Goal: Transaction & Acquisition: Purchase product/service

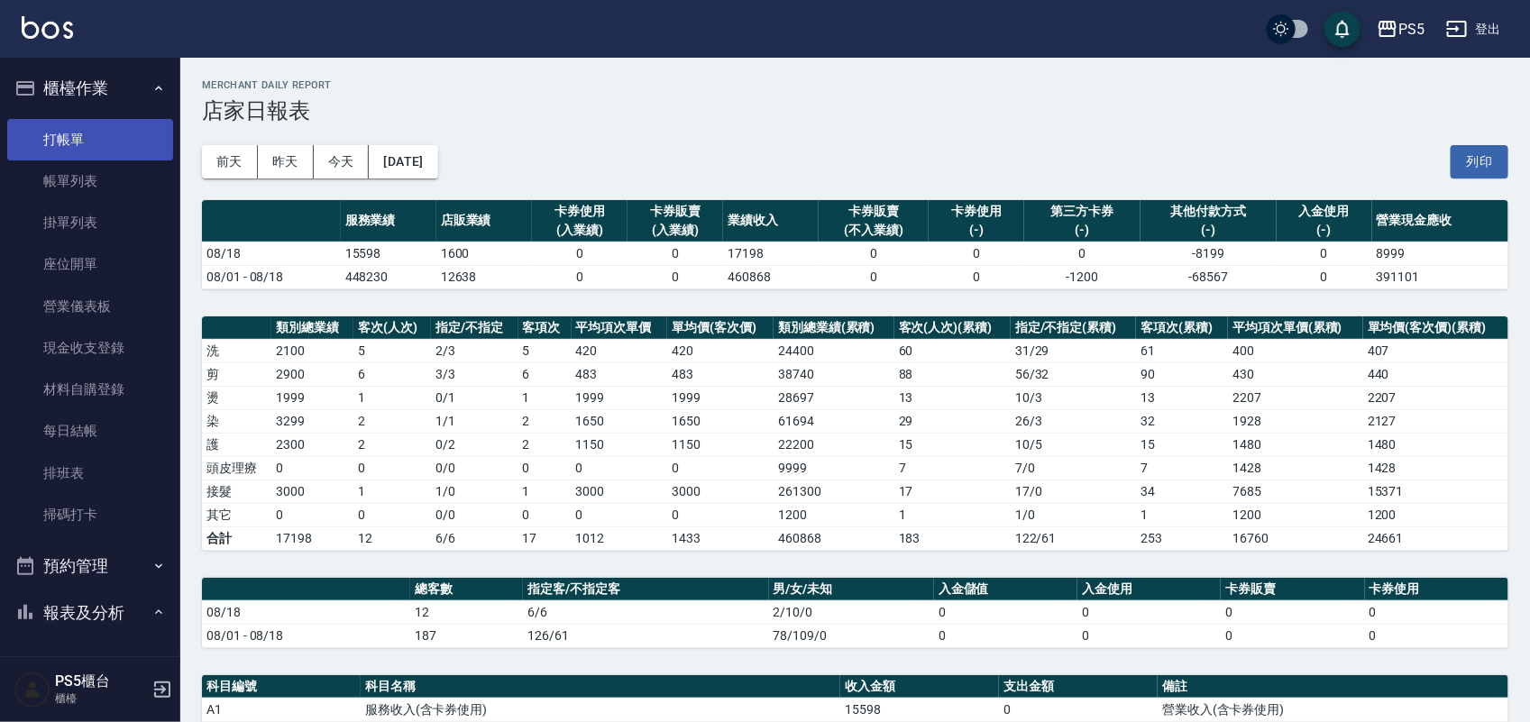
click at [43, 144] on link "打帳單" at bounding box center [90, 139] width 166 height 41
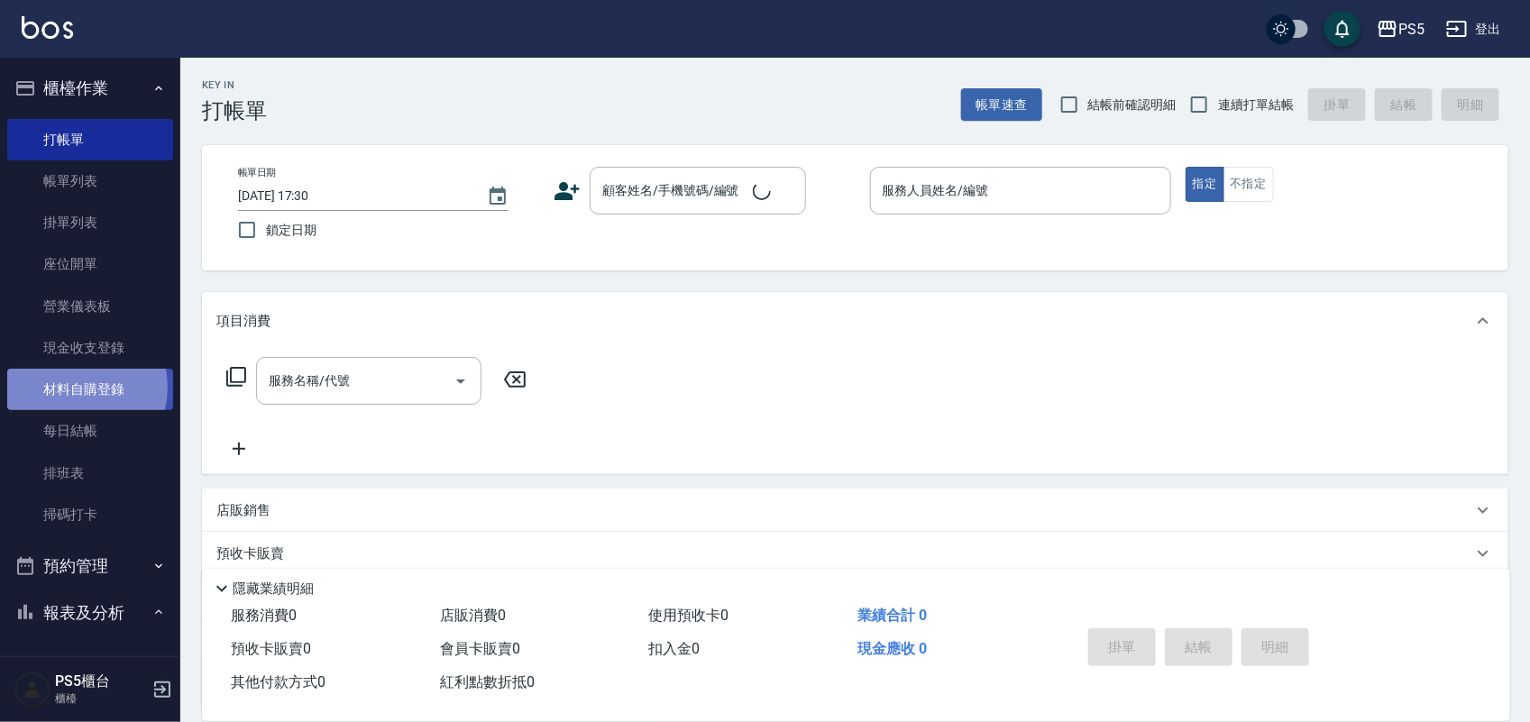
click at [78, 388] on link "材料自購登錄" at bounding box center [90, 389] width 166 height 41
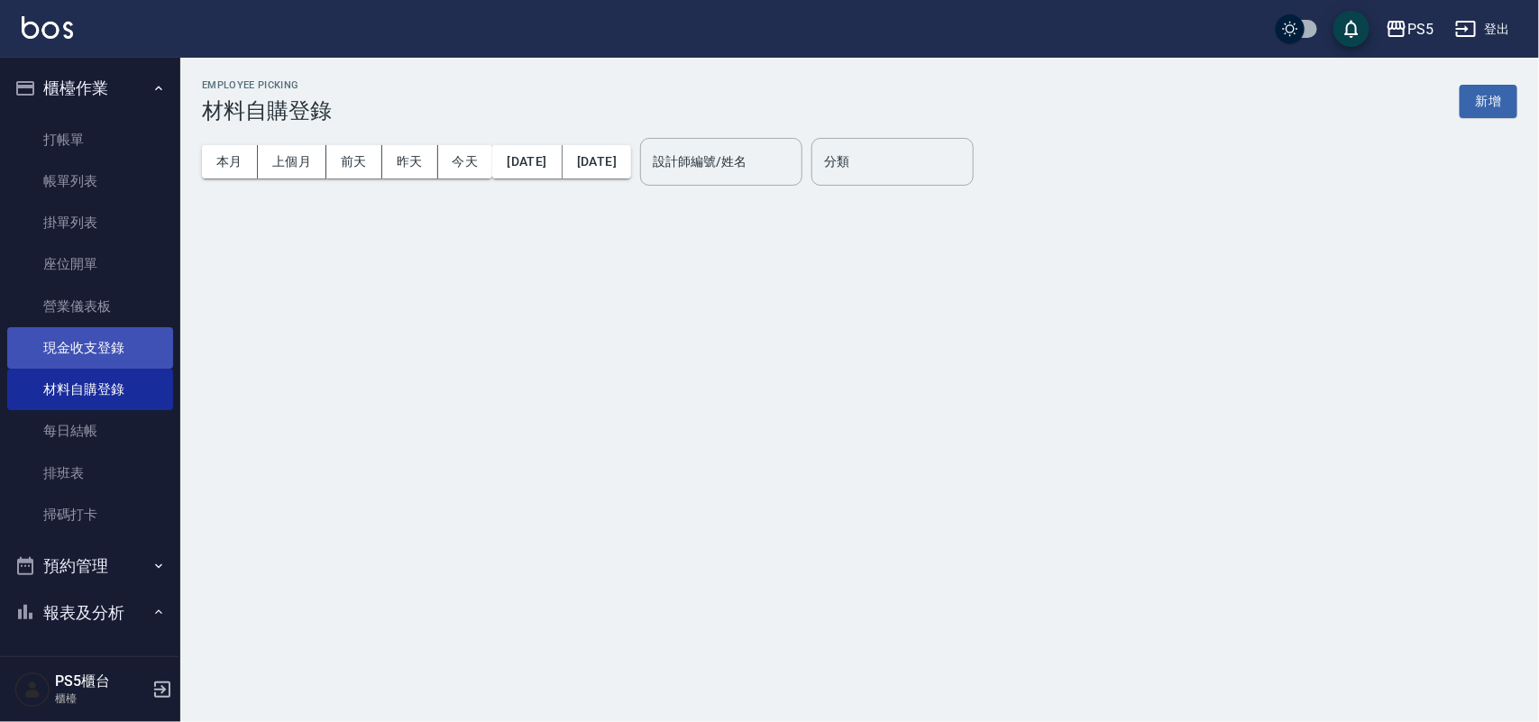
click at [91, 340] on link "現金收支登錄" at bounding box center [90, 347] width 166 height 41
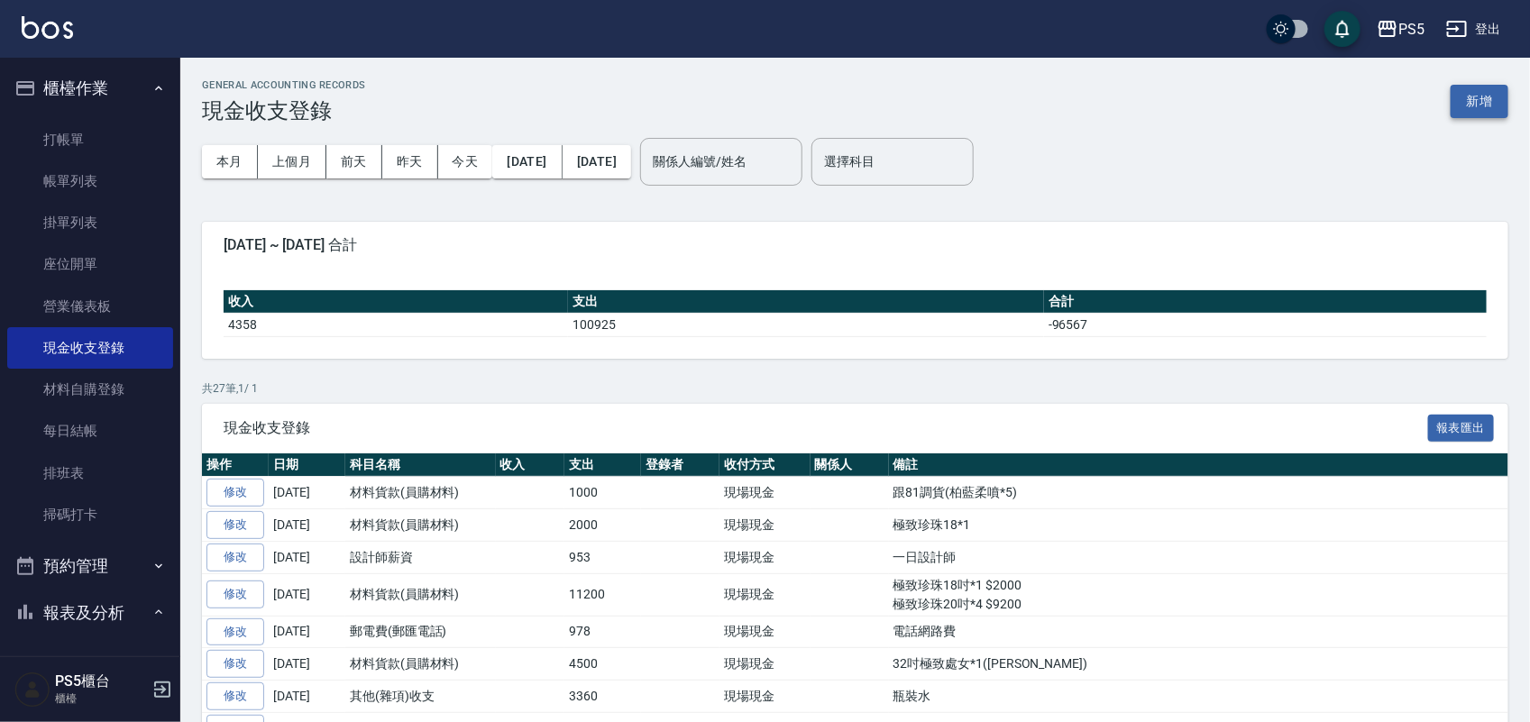
click at [1499, 96] on button "新增" at bounding box center [1479, 101] width 58 height 33
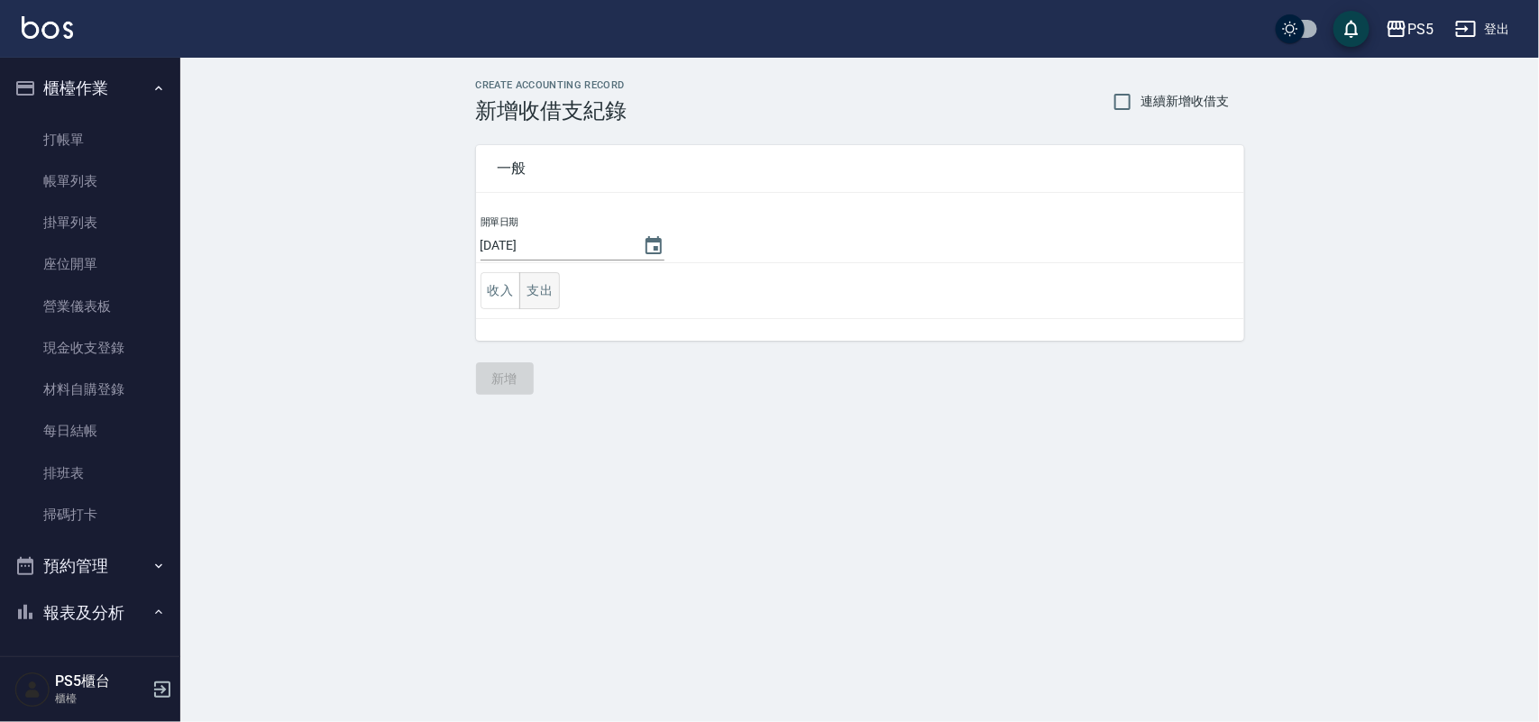
click at [539, 289] on button "支出" at bounding box center [539, 290] width 41 height 37
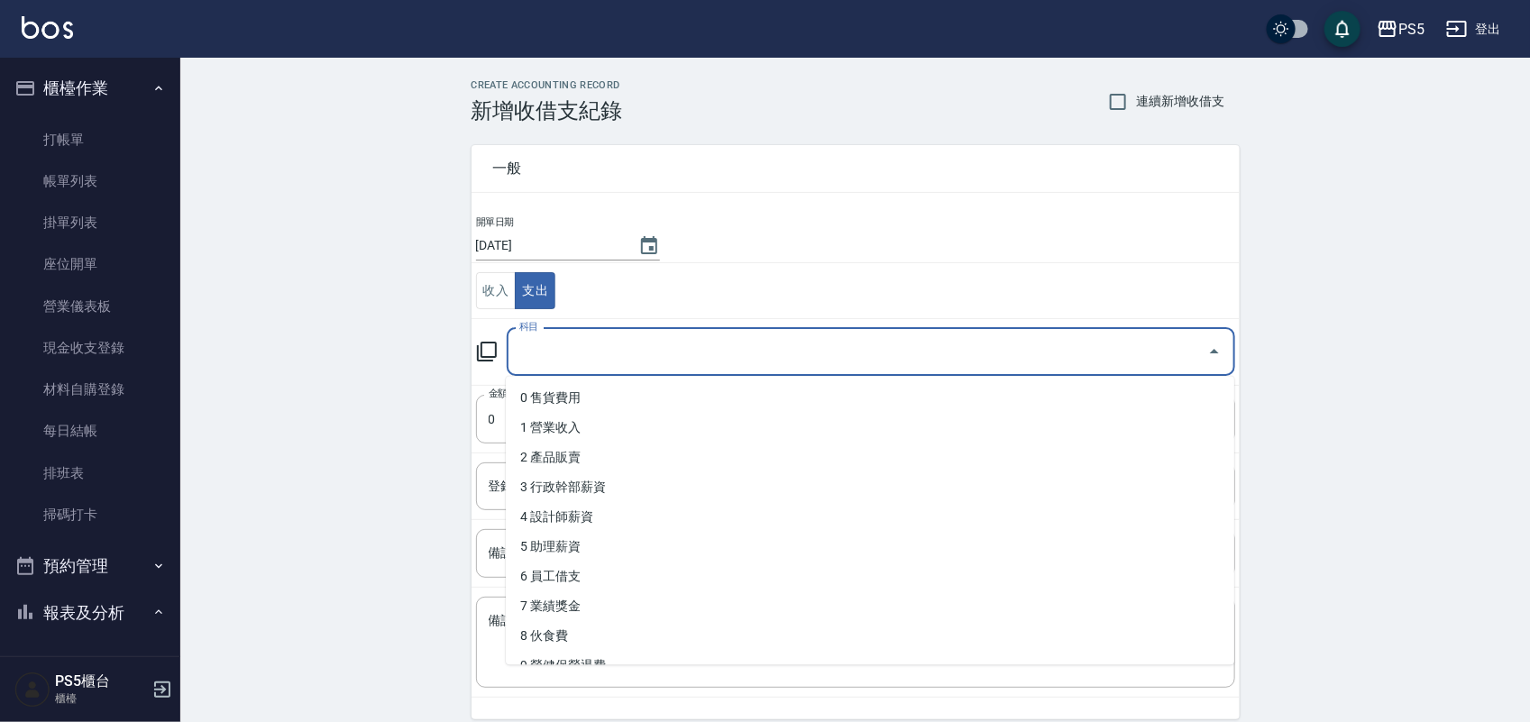
click at [566, 366] on input "科目" at bounding box center [857, 352] width 685 height 32
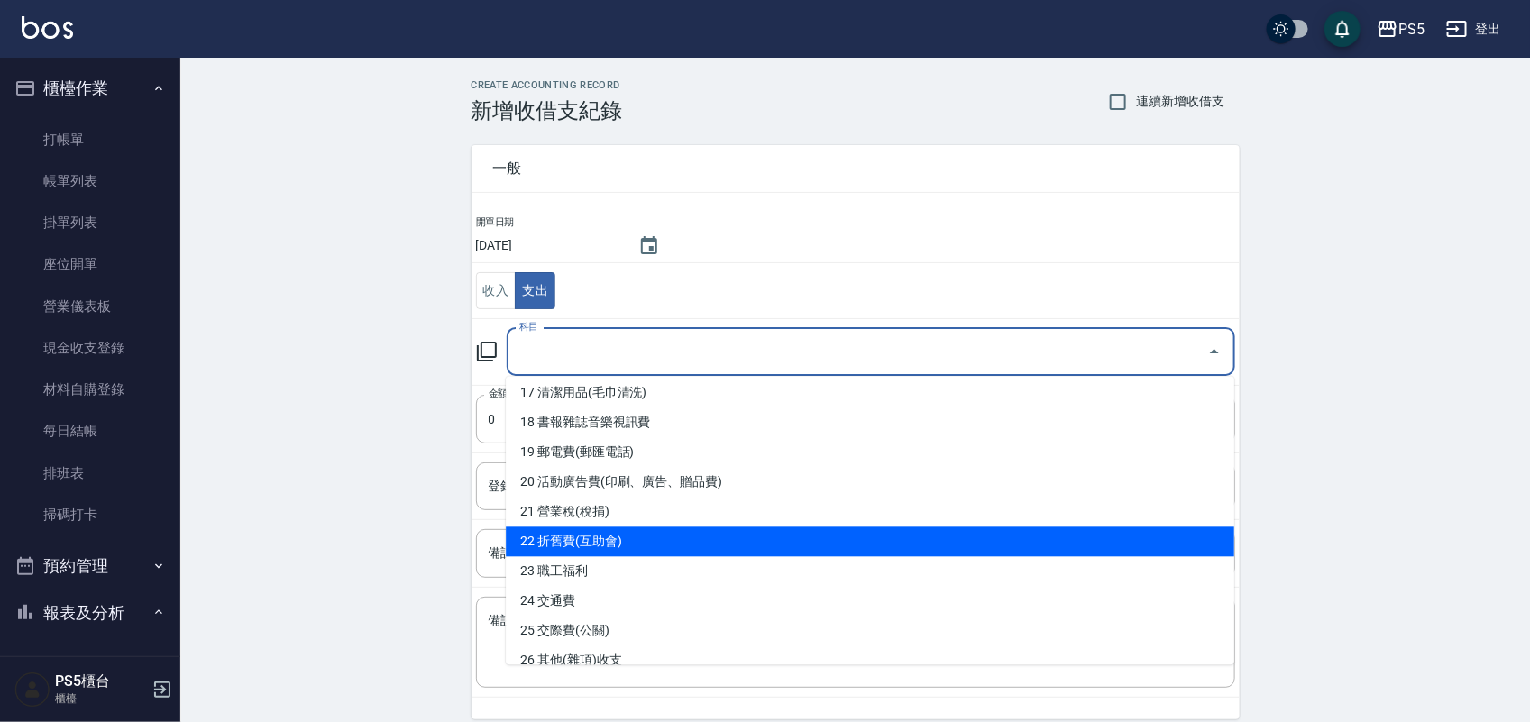
scroll to position [563, 0]
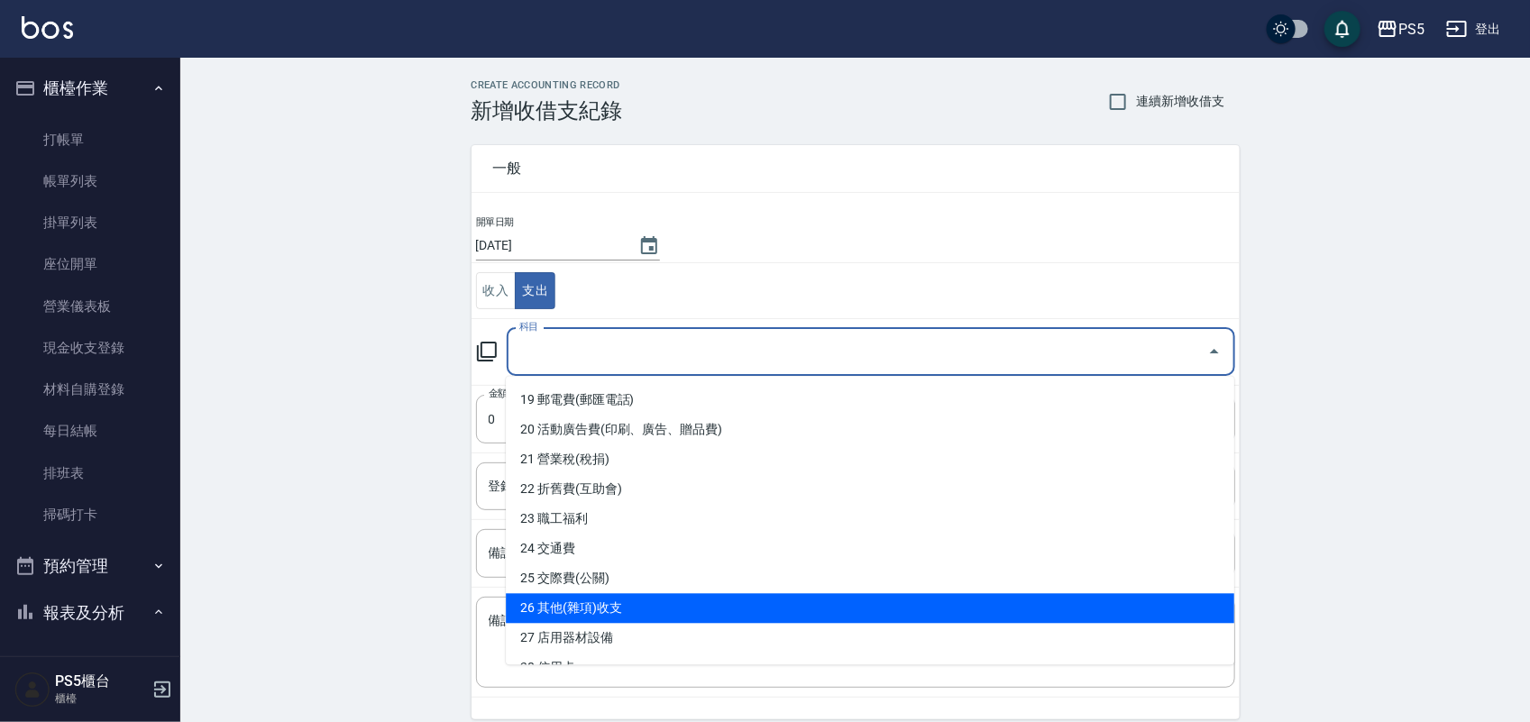
click at [602, 602] on li "26 其他(雜項)收支" at bounding box center [870, 609] width 728 height 30
type input "26 其他(雜項)收支"
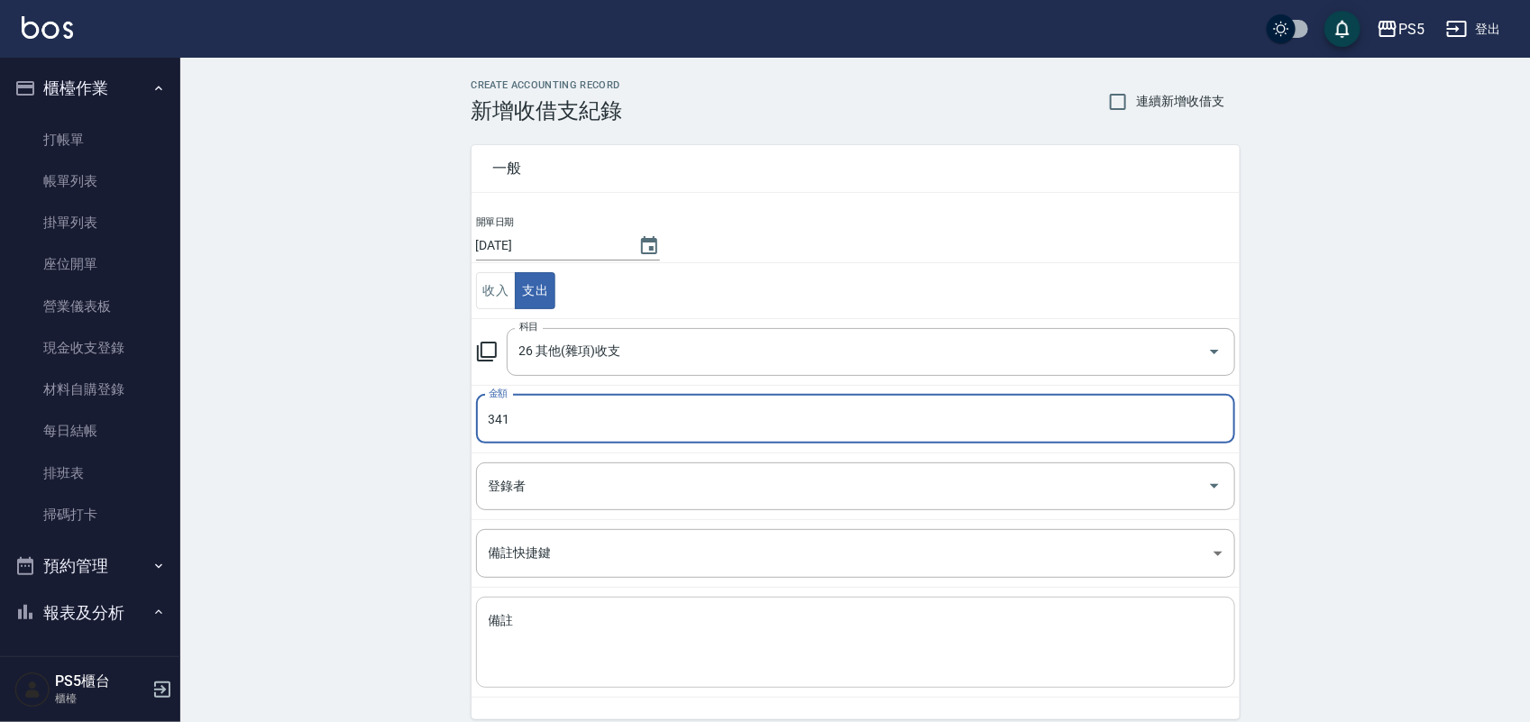
type input "341"
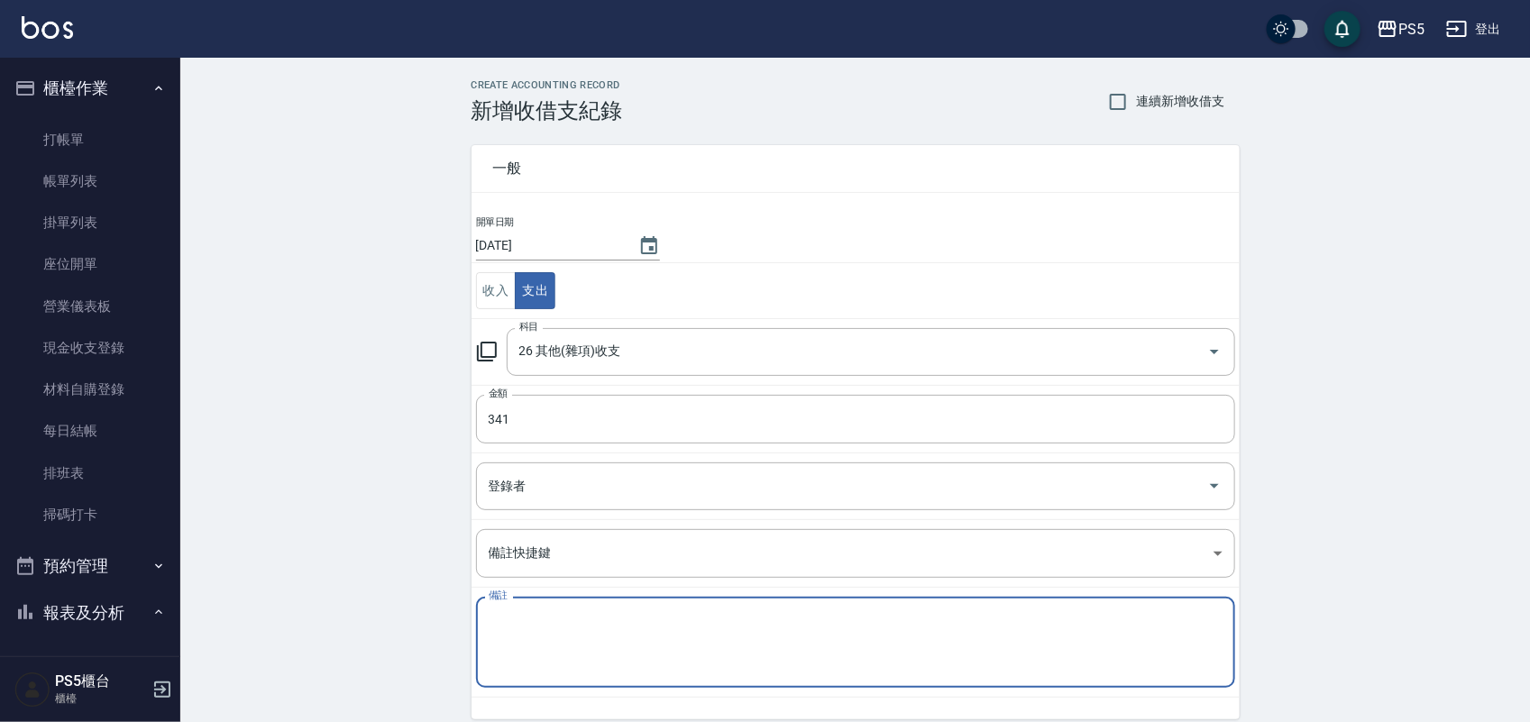
click at [530, 632] on textarea "備註" at bounding box center [856, 642] width 734 height 61
type textarea "j"
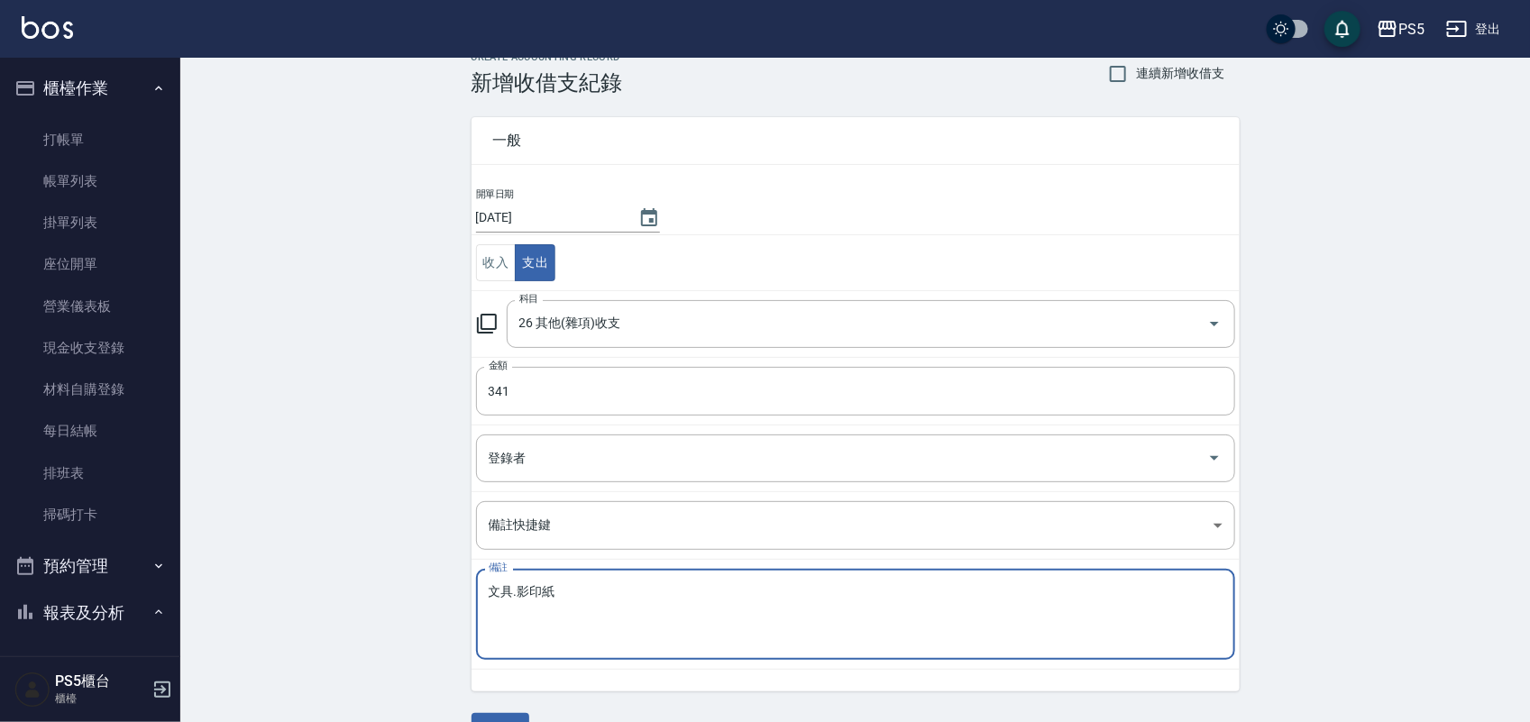
scroll to position [75, 0]
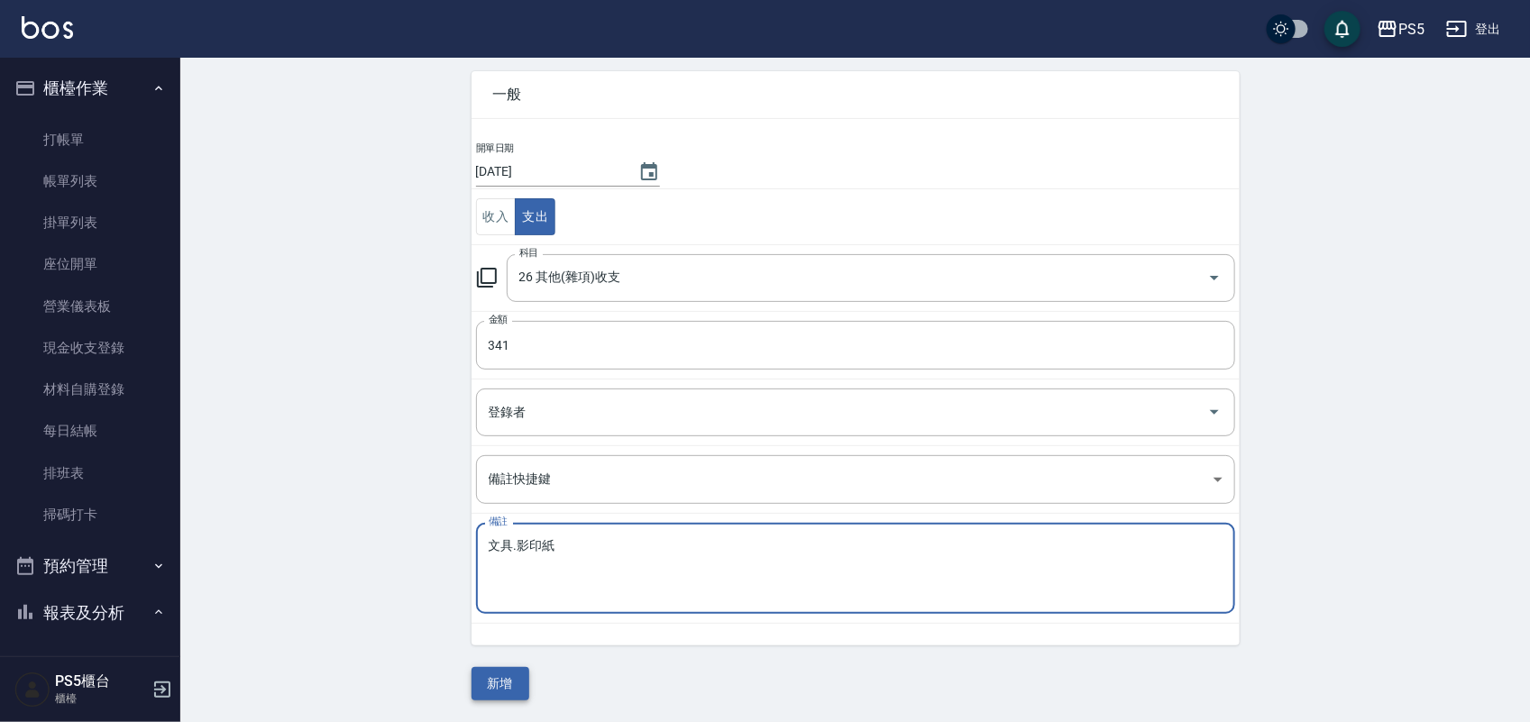
type textarea "文具.影印紙"
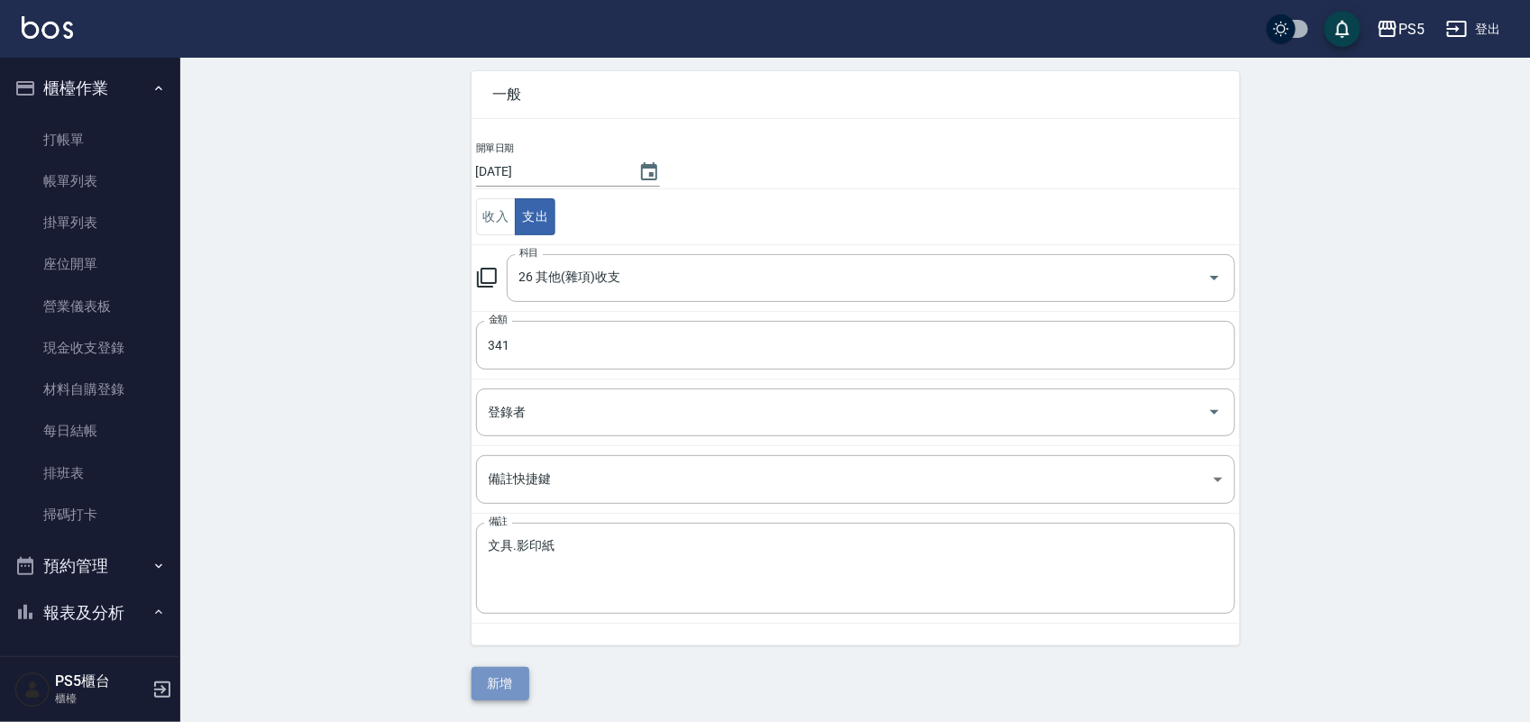
click at [505, 673] on button "新增" at bounding box center [500, 683] width 58 height 33
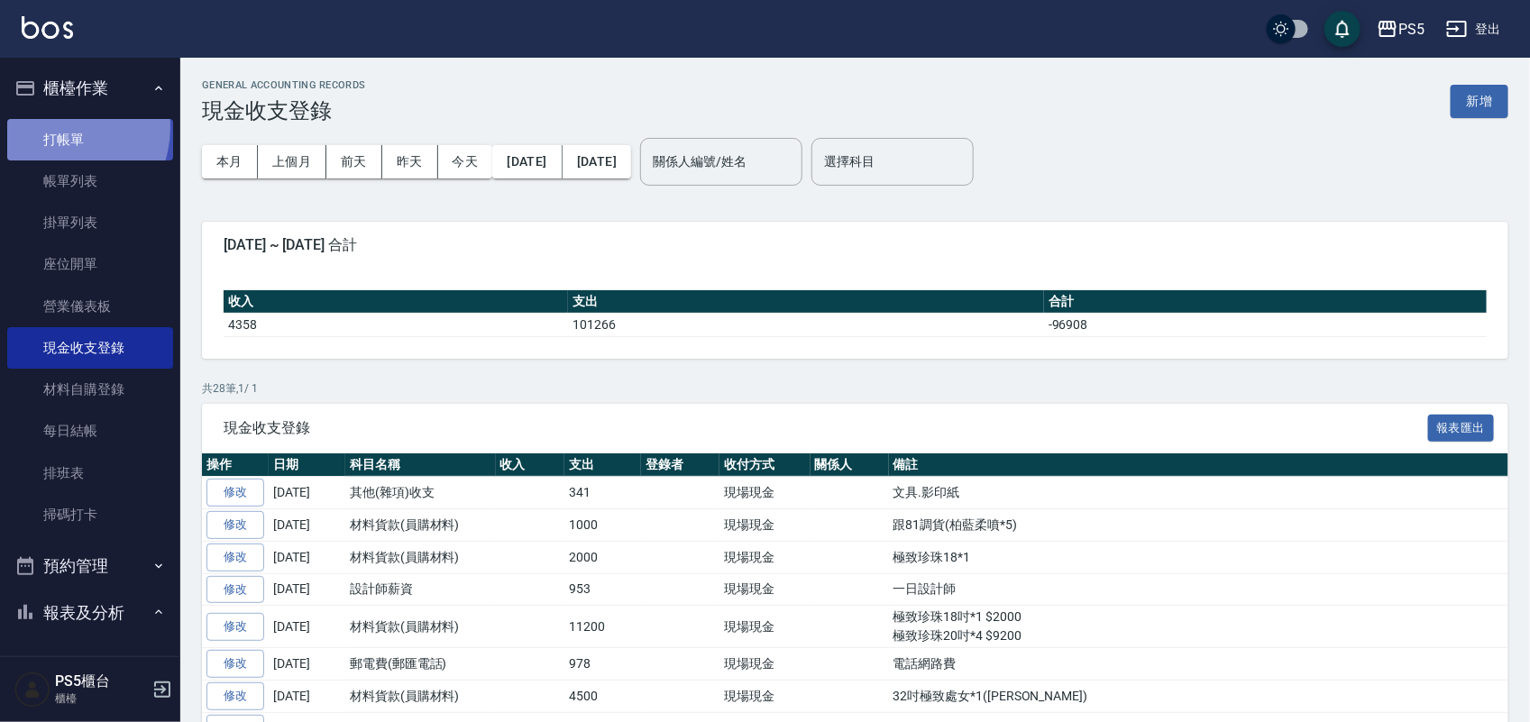
click at [50, 126] on link "打帳單" at bounding box center [90, 139] width 166 height 41
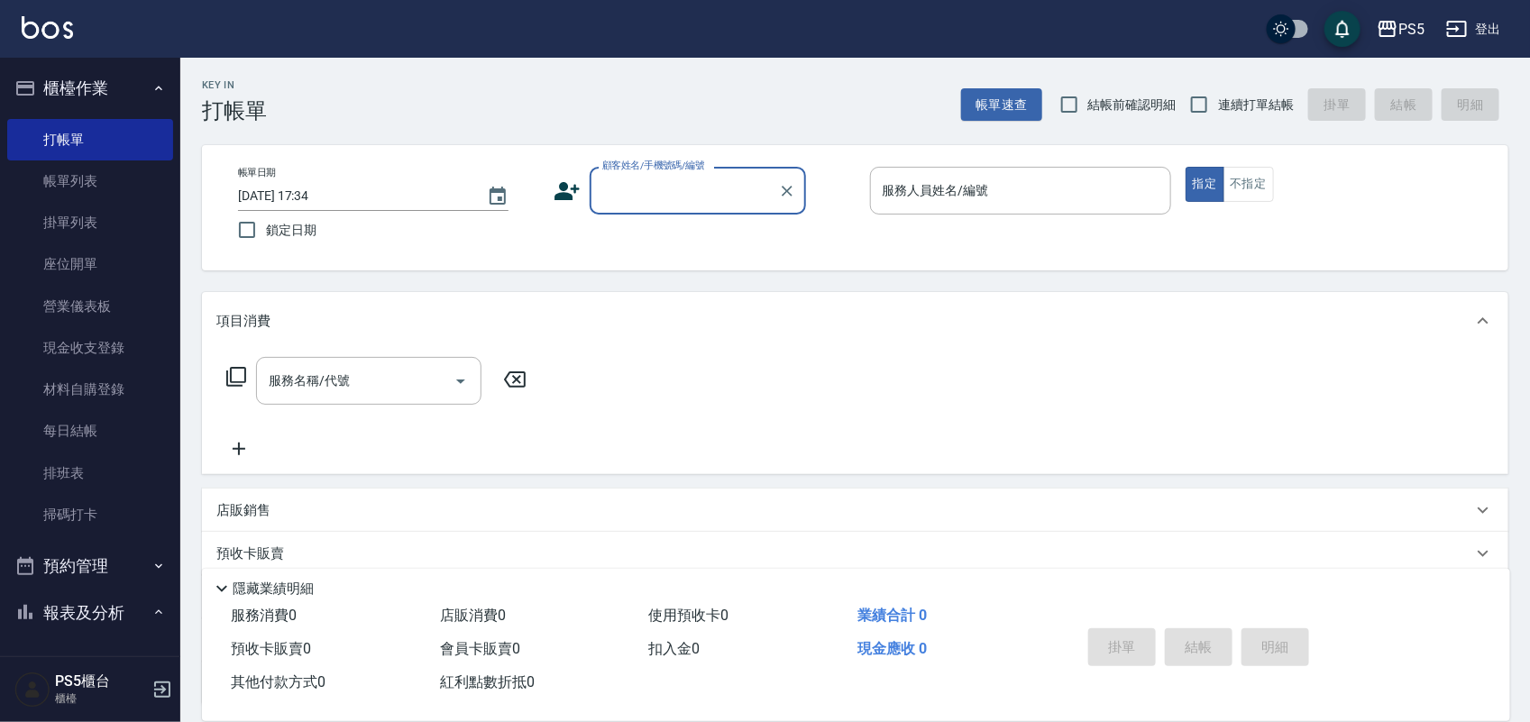
click at [650, 178] on input "顧客姓名/手機號碼/編號" at bounding box center [684, 191] width 173 height 32
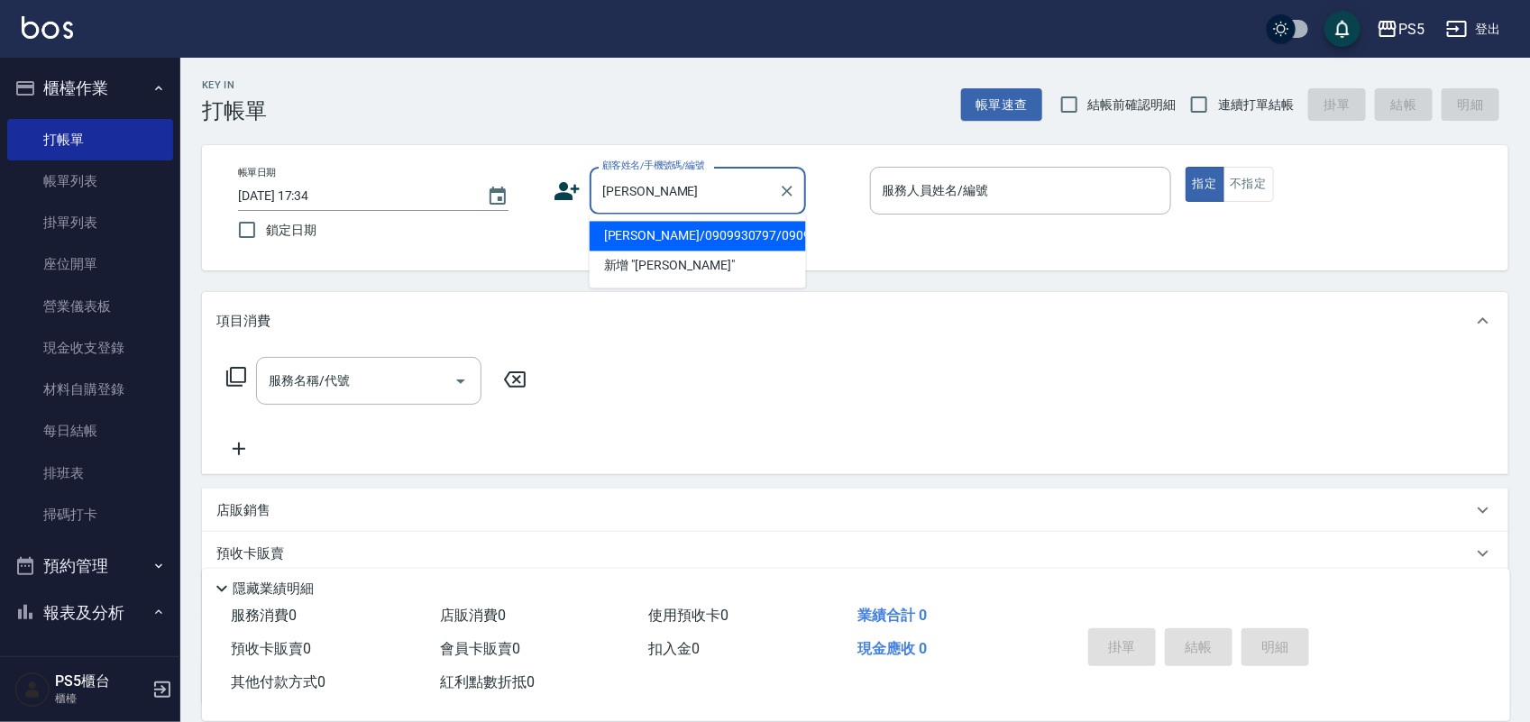
click at [618, 236] on li "[PERSON_NAME]/0909930797/0909930797" at bounding box center [698, 237] width 216 height 30
type input "[PERSON_NAME]/0909930797/0909930797"
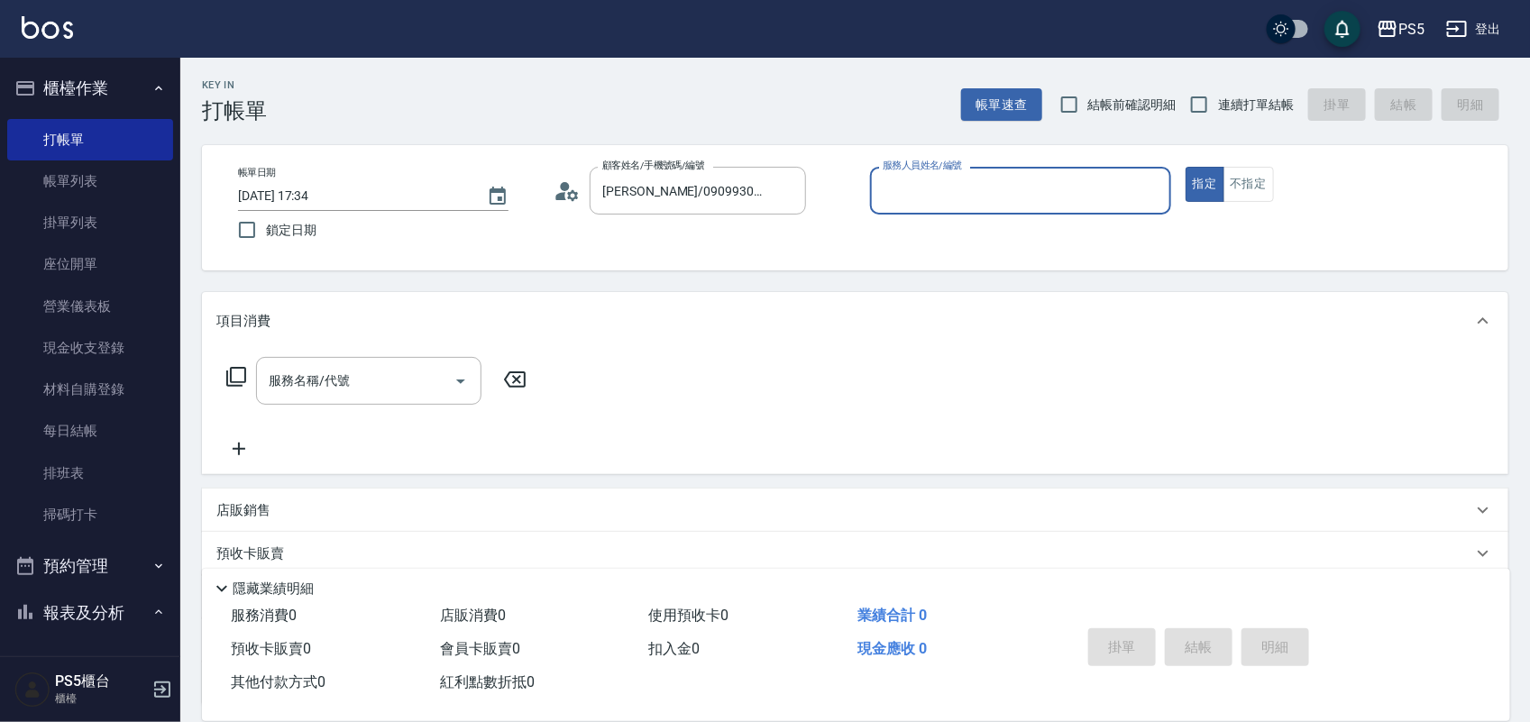
type input "Jolie-5"
click at [388, 368] on input "服務名稱/代號" at bounding box center [355, 381] width 182 height 32
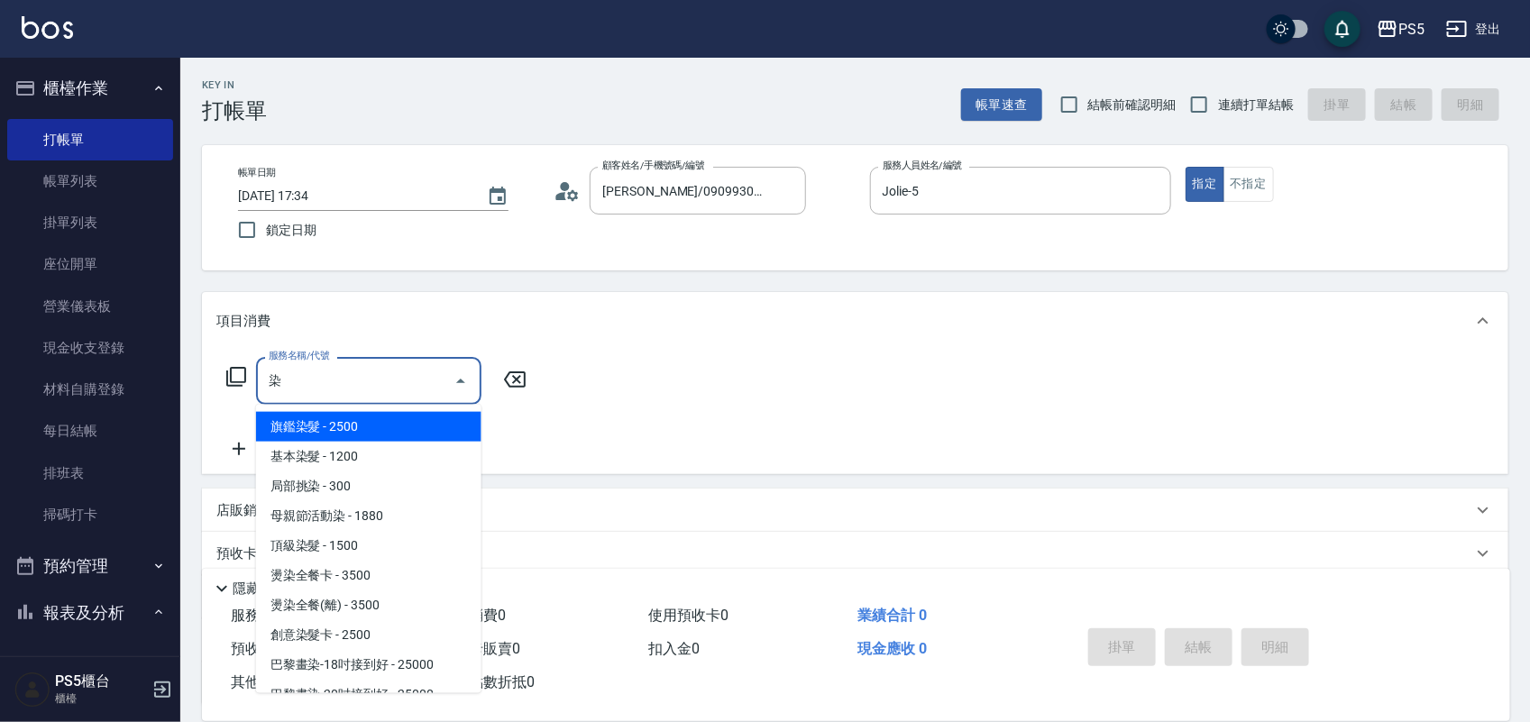
click at [389, 413] on span "旗鑑染髮 - 2500" at bounding box center [368, 427] width 225 height 30
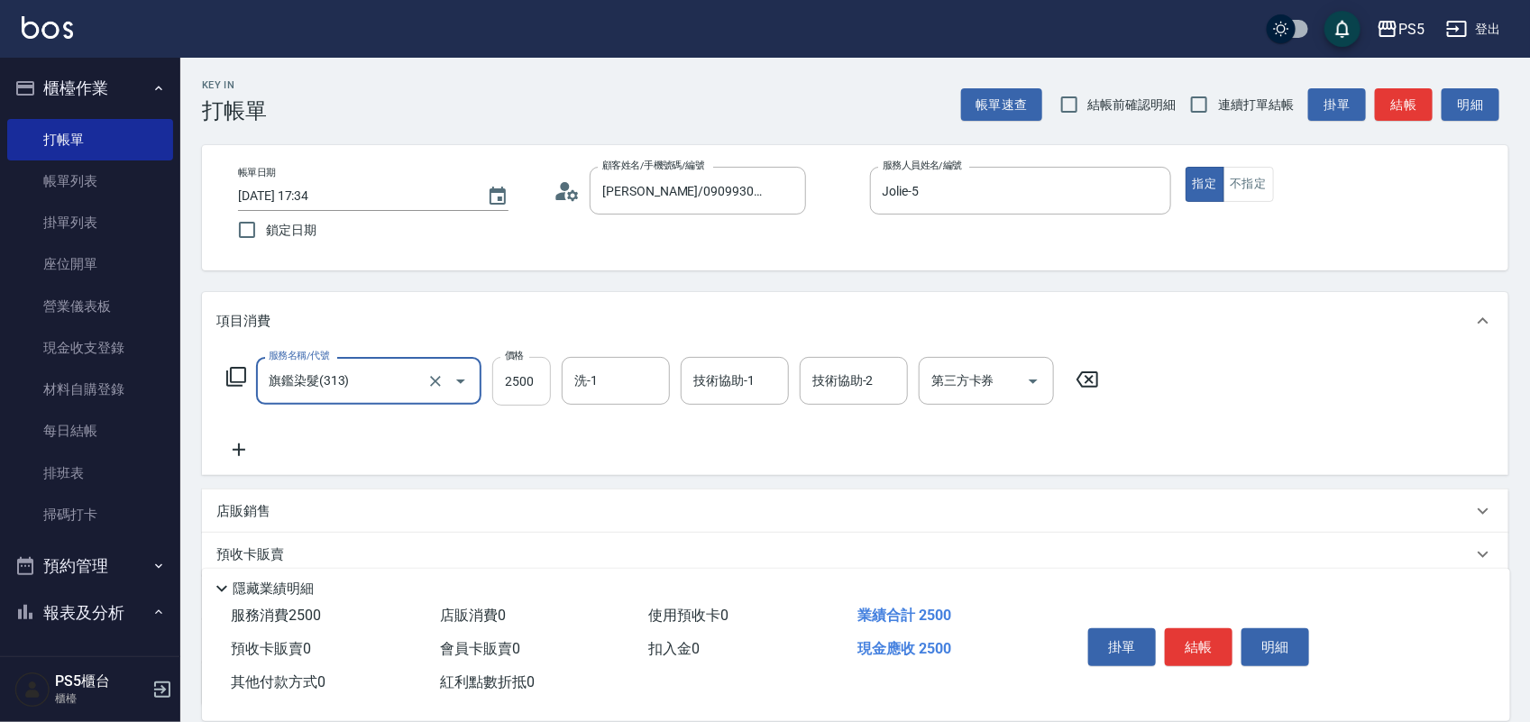
type input "旗鑑染髮(313)"
click at [544, 390] on input "2500" at bounding box center [521, 381] width 59 height 49
type input "2800"
click at [1202, 645] on button "結帳" at bounding box center [1199, 647] width 68 height 38
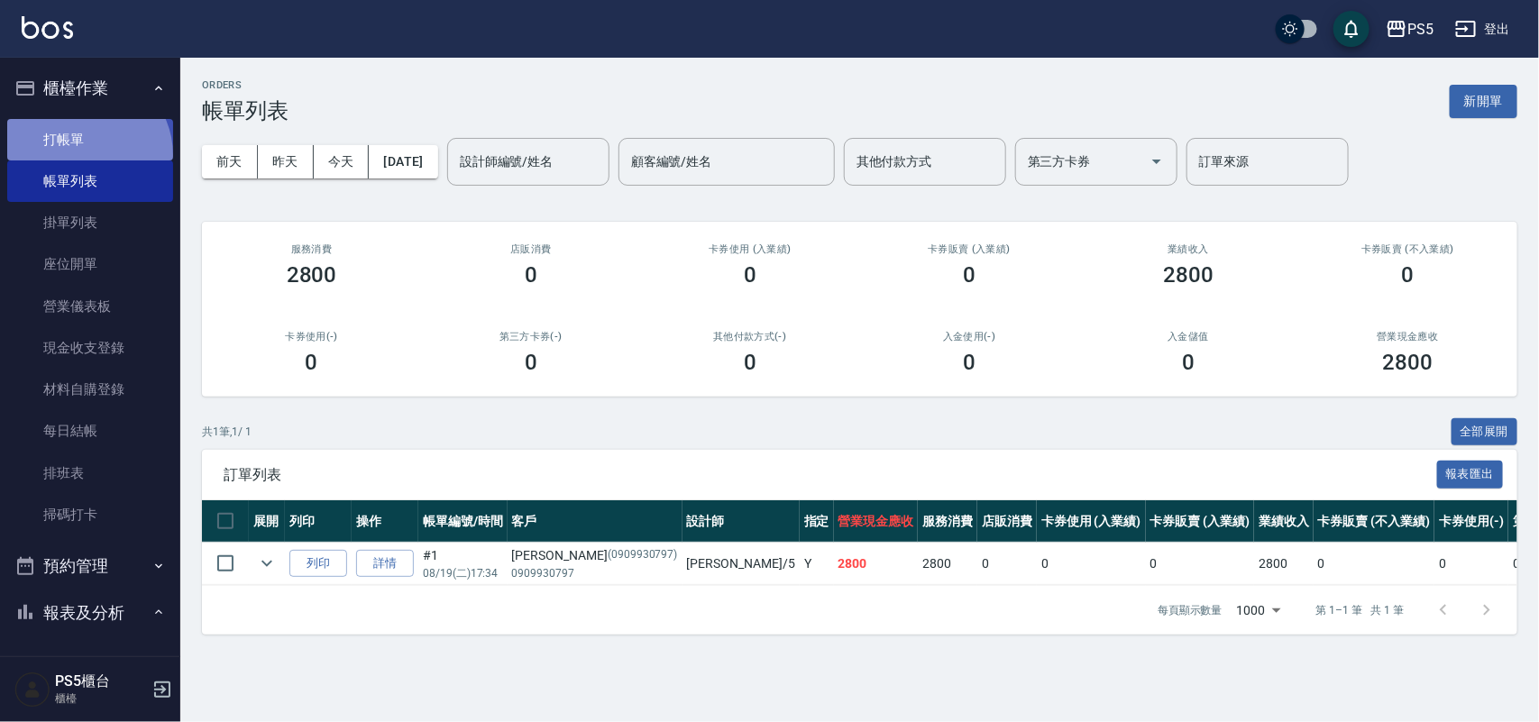
click at [84, 154] on link "打帳單" at bounding box center [90, 139] width 166 height 41
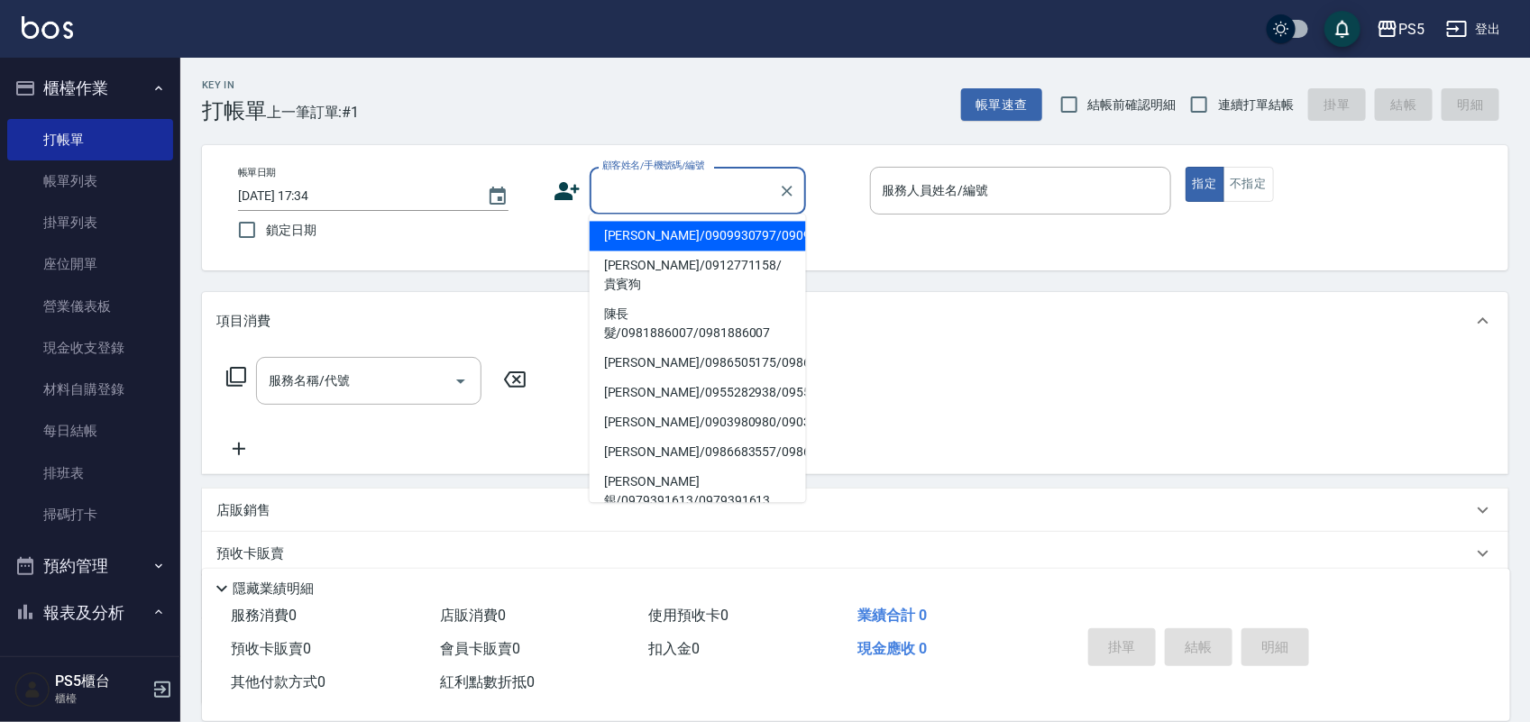
click at [622, 190] on input "顧客姓名/手機號碼/編號" at bounding box center [684, 191] width 173 height 32
click at [659, 178] on input "顧客姓名/手機號碼/編號" at bounding box center [684, 191] width 173 height 32
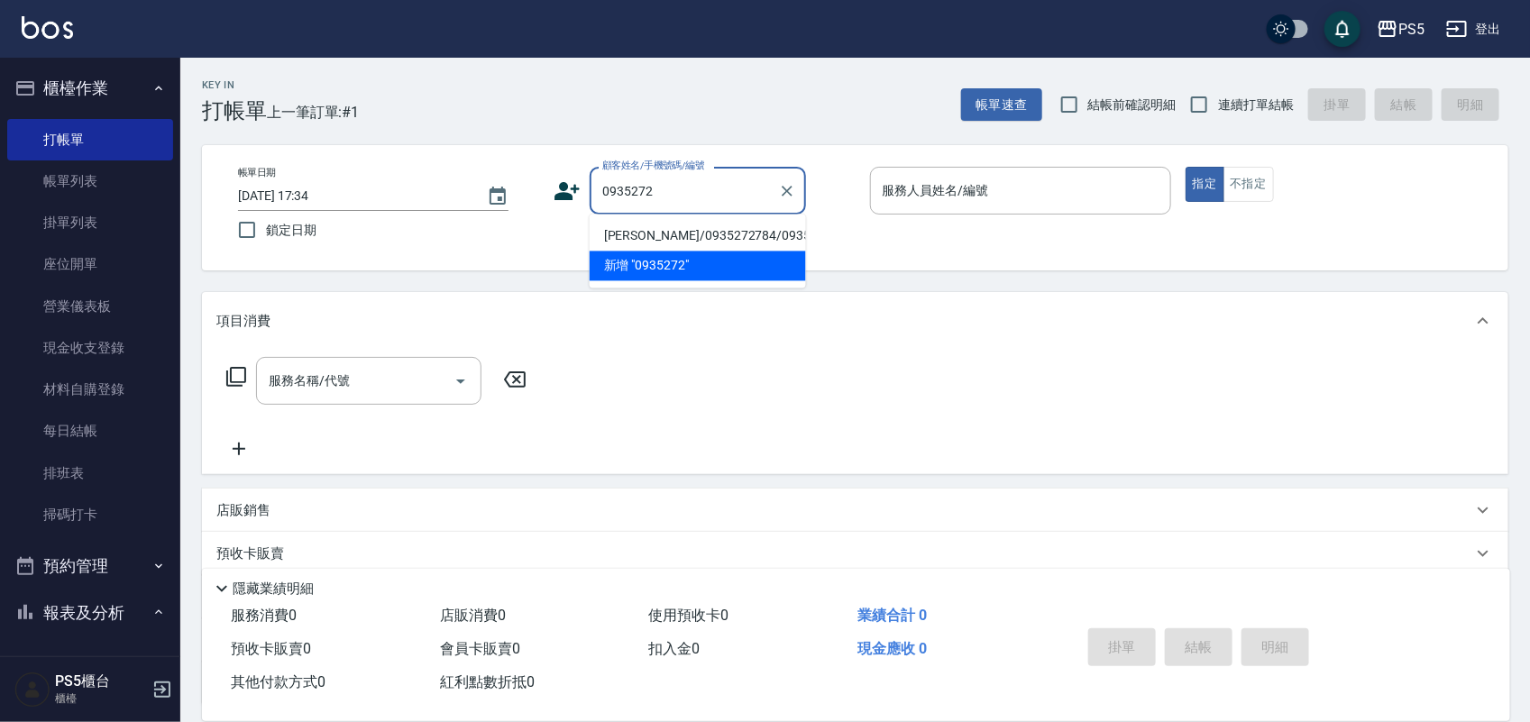
click at [624, 228] on li "[PERSON_NAME]/0935272784/0935272784" at bounding box center [698, 237] width 216 height 30
type input "[PERSON_NAME]/0935272784/0935272784"
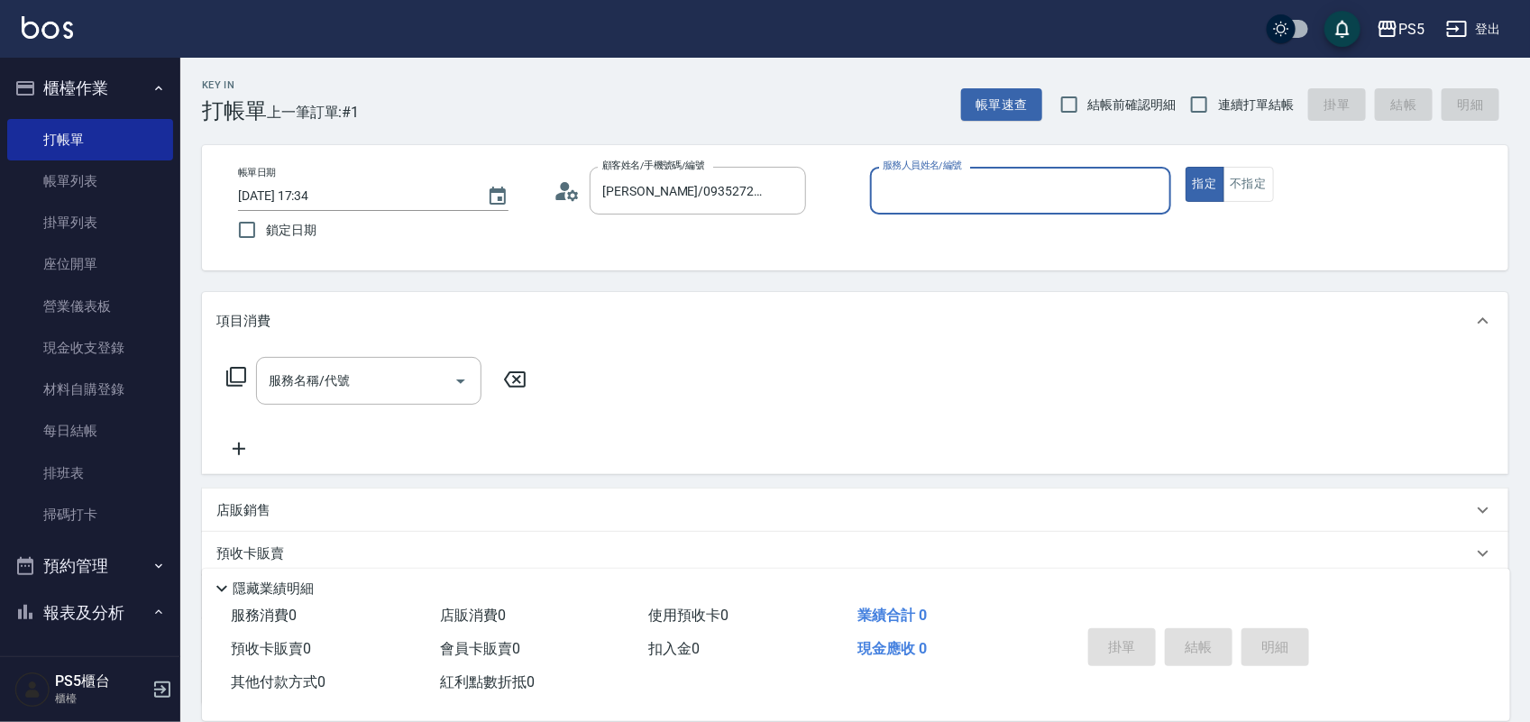
click at [962, 187] on input "服務人員姓名/編號" at bounding box center [1020, 191] width 285 height 32
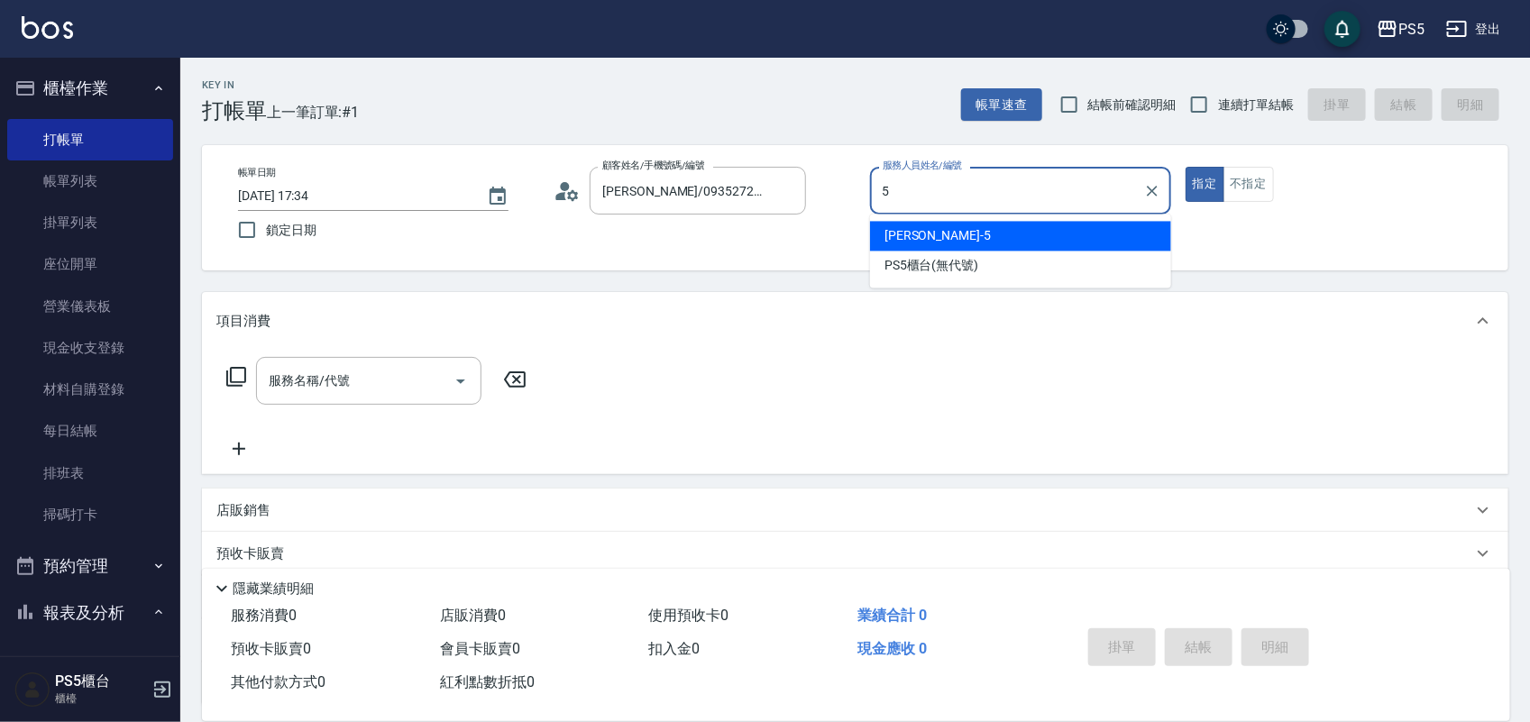
type input "Jolie-5"
type button "true"
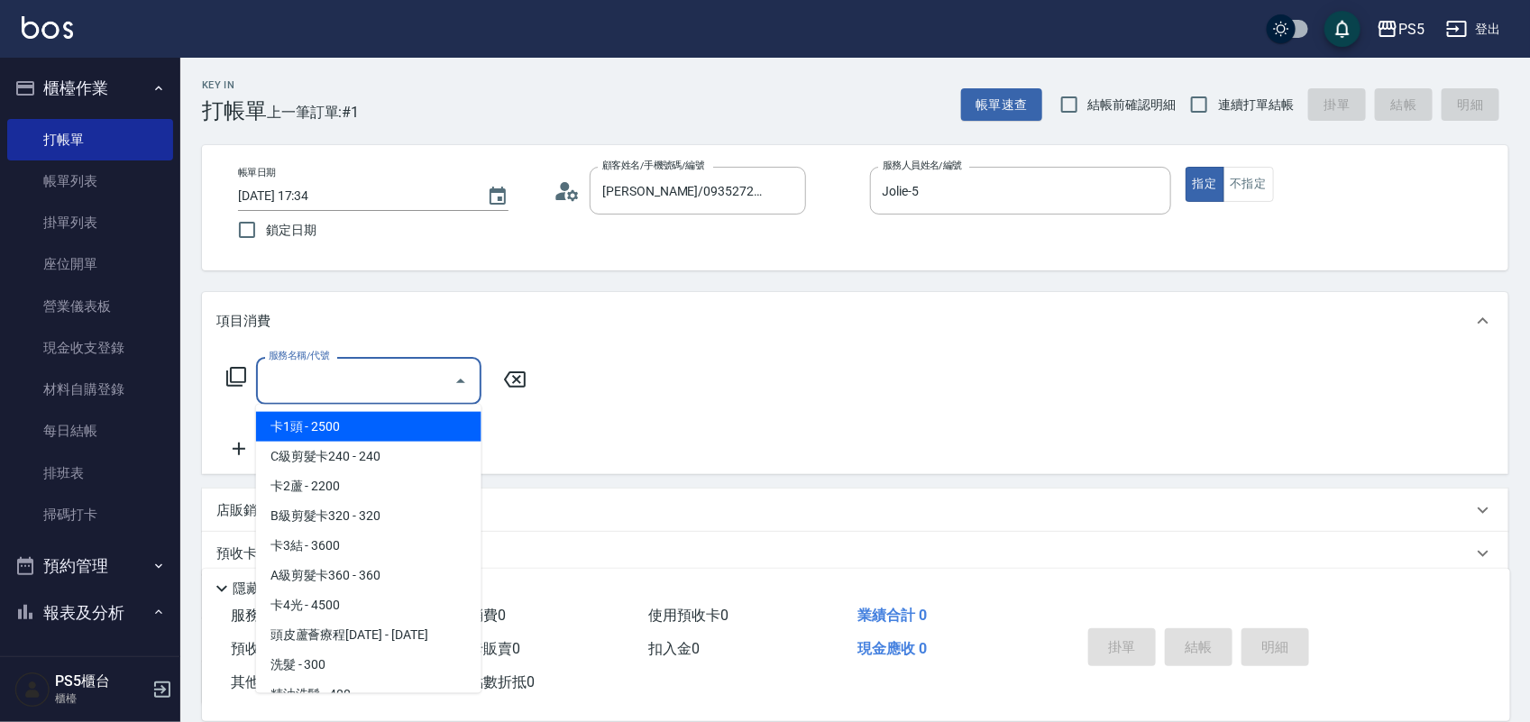
click at [339, 388] on input "服務名稱/代號" at bounding box center [355, 381] width 182 height 32
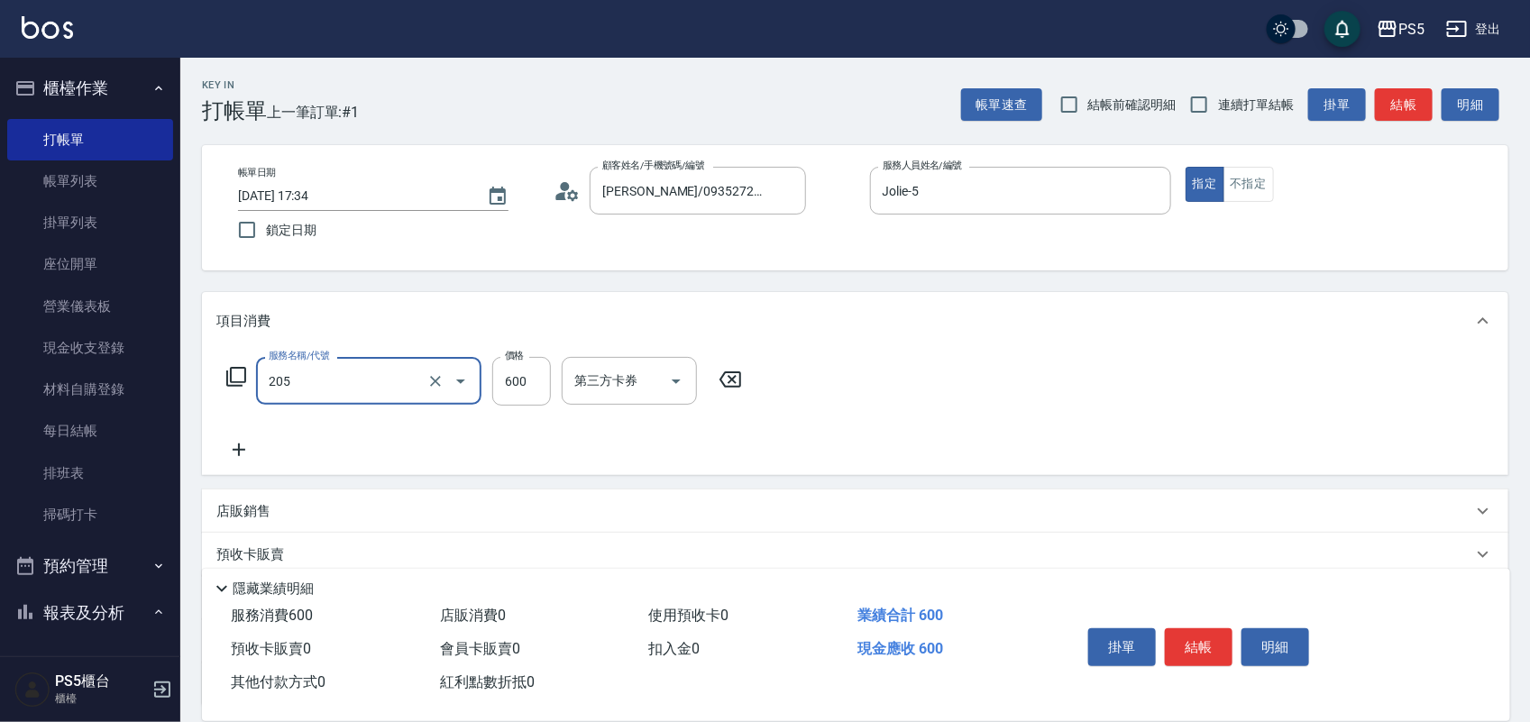
type input "A級洗剪600(205)"
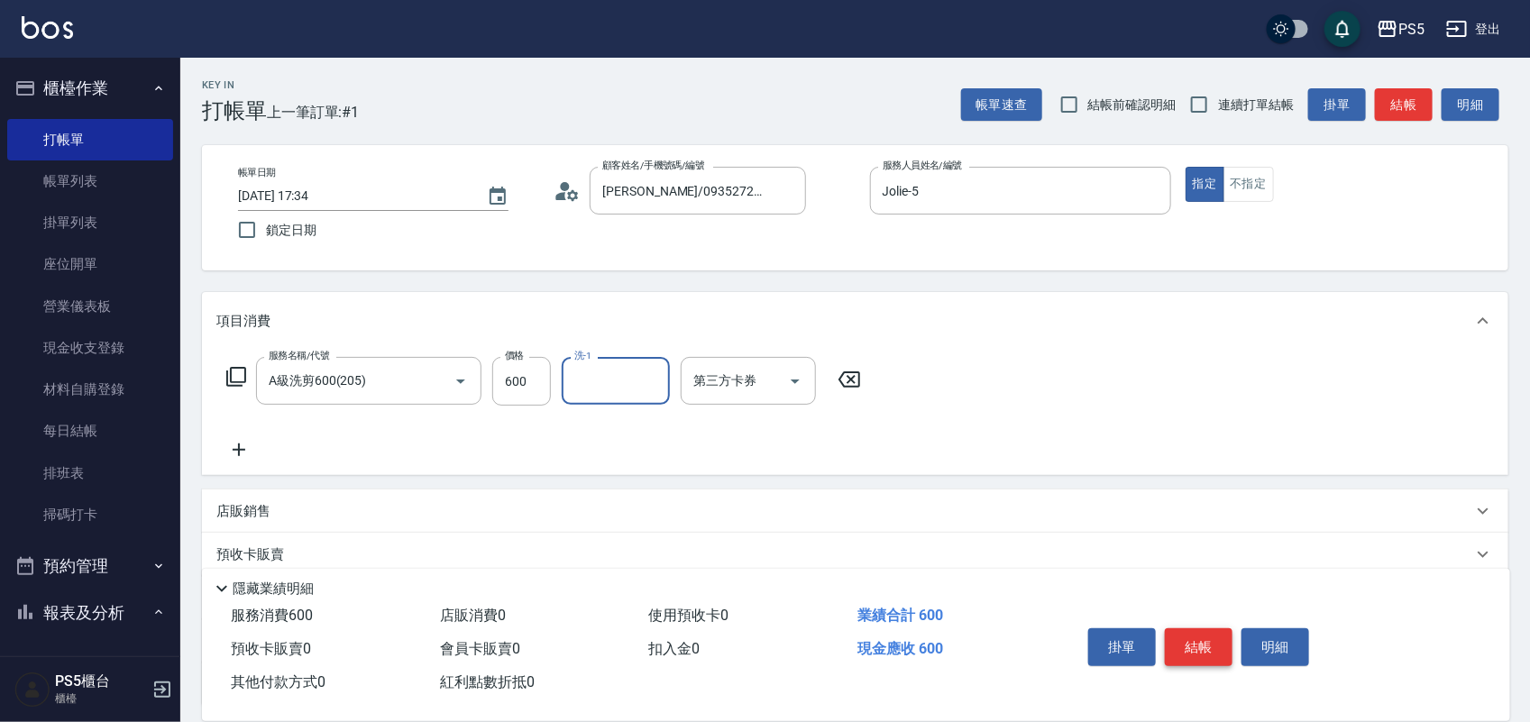
click at [1192, 643] on button "結帳" at bounding box center [1199, 647] width 68 height 38
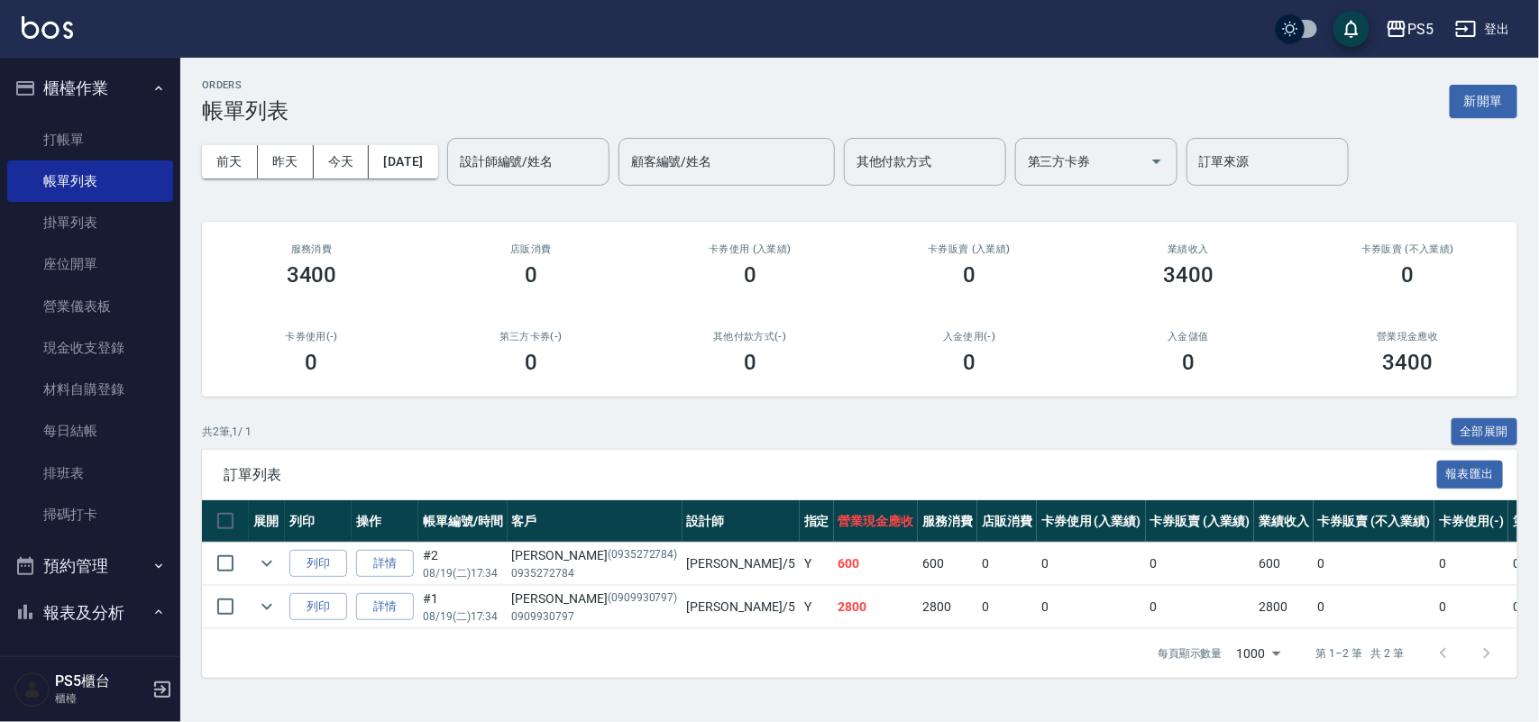
click at [101, 114] on ul "打帳單 帳單列表 掛單列表 座位開單 營業儀表板 現金收支登錄 材料自購登錄 每日結帳 排班表 掃碼打卡" at bounding box center [90, 328] width 166 height 432
click at [56, 138] on link "打帳單" at bounding box center [90, 139] width 166 height 41
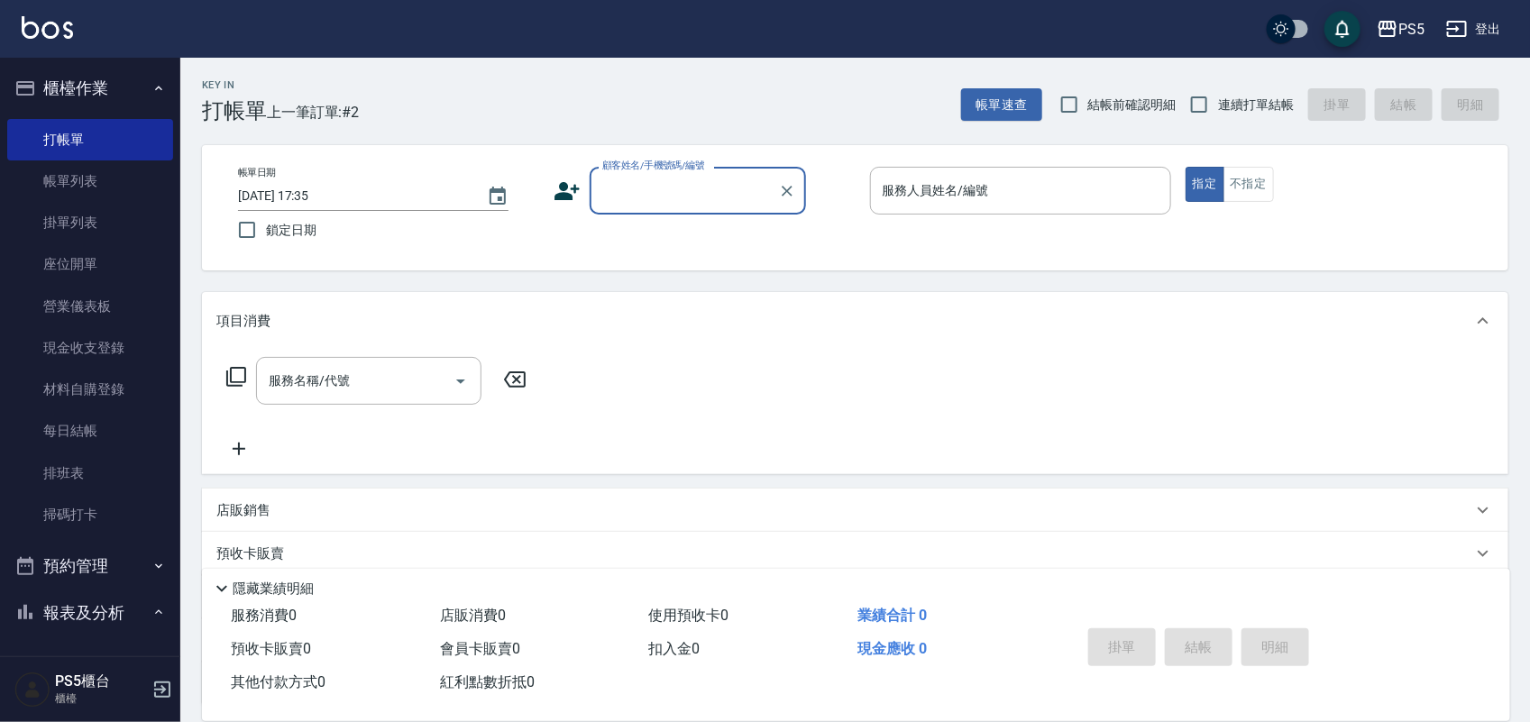
click at [663, 187] on input "顧客姓名/手機號碼/編號" at bounding box center [684, 191] width 173 height 32
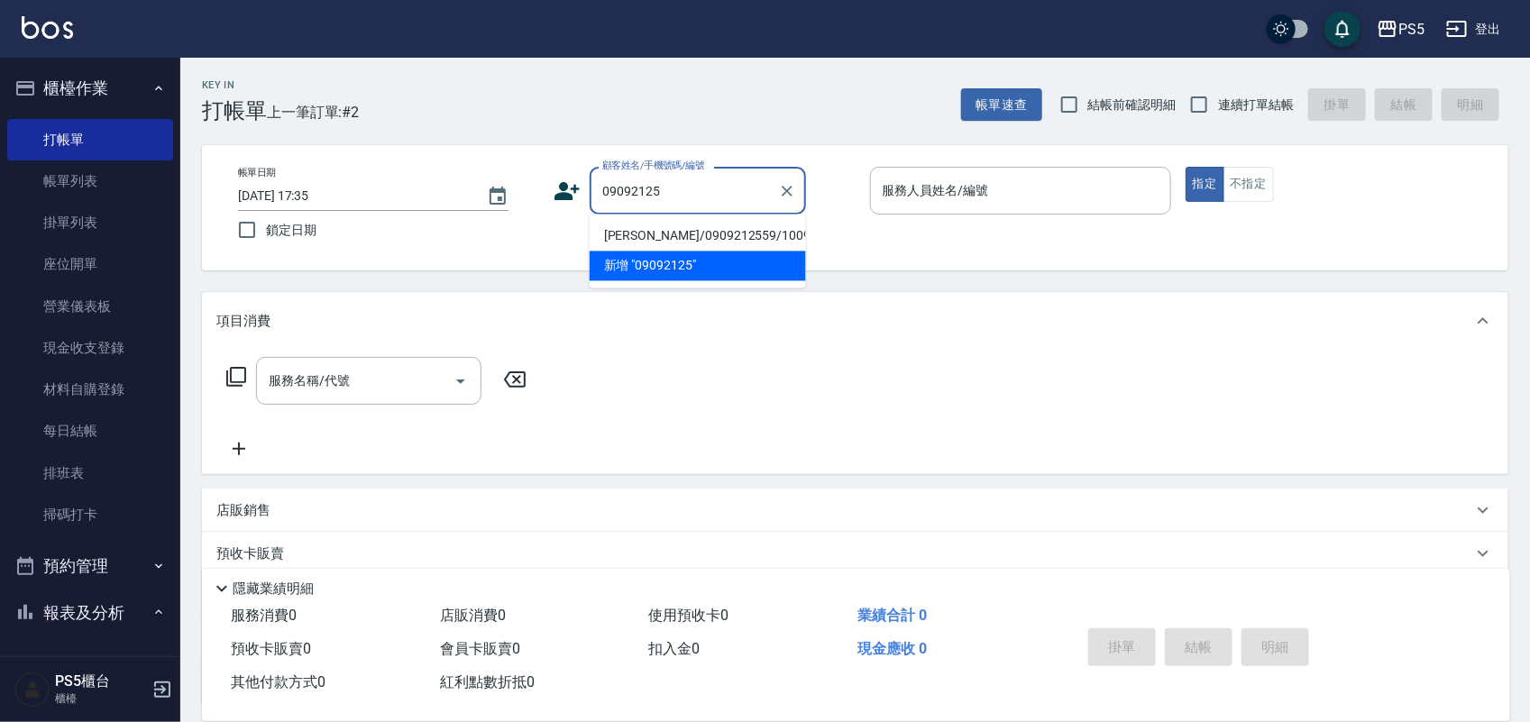
click at [620, 233] on li "[PERSON_NAME]/0909212559/10096" at bounding box center [698, 237] width 216 height 30
type input "[PERSON_NAME]/0909212559/10096"
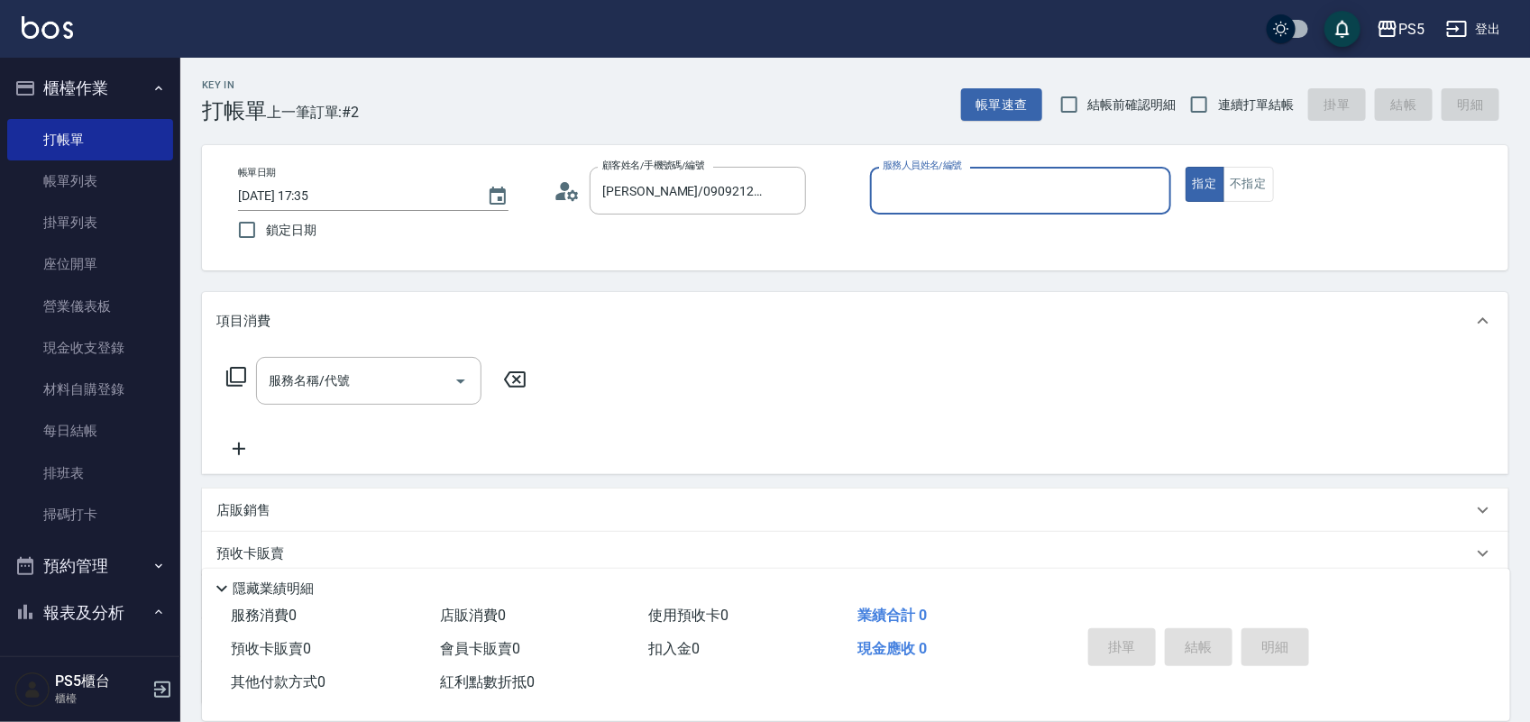
type input "Jolie-5"
click at [389, 381] on input "服務名稱/代號" at bounding box center [355, 381] width 182 height 32
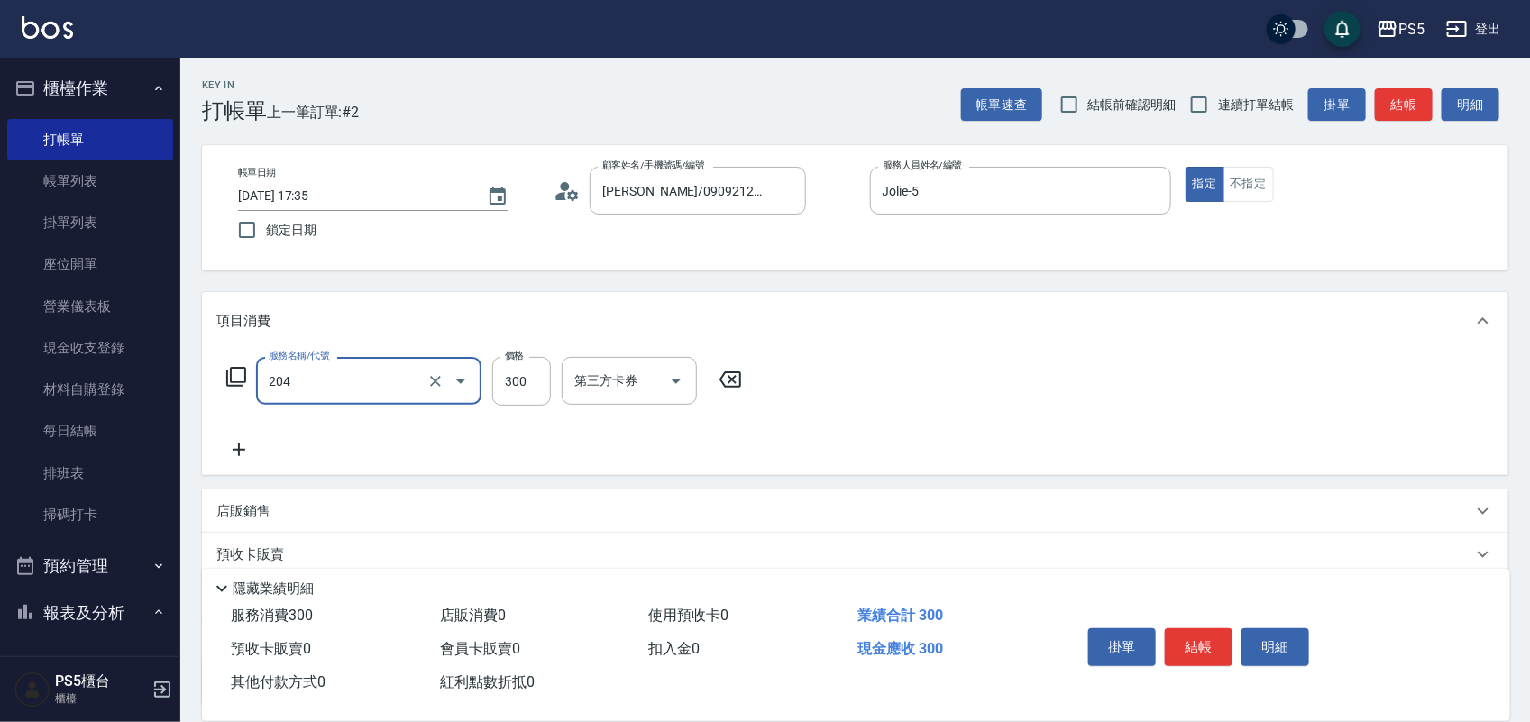
type input "單剪髮300(204)"
type input "800"
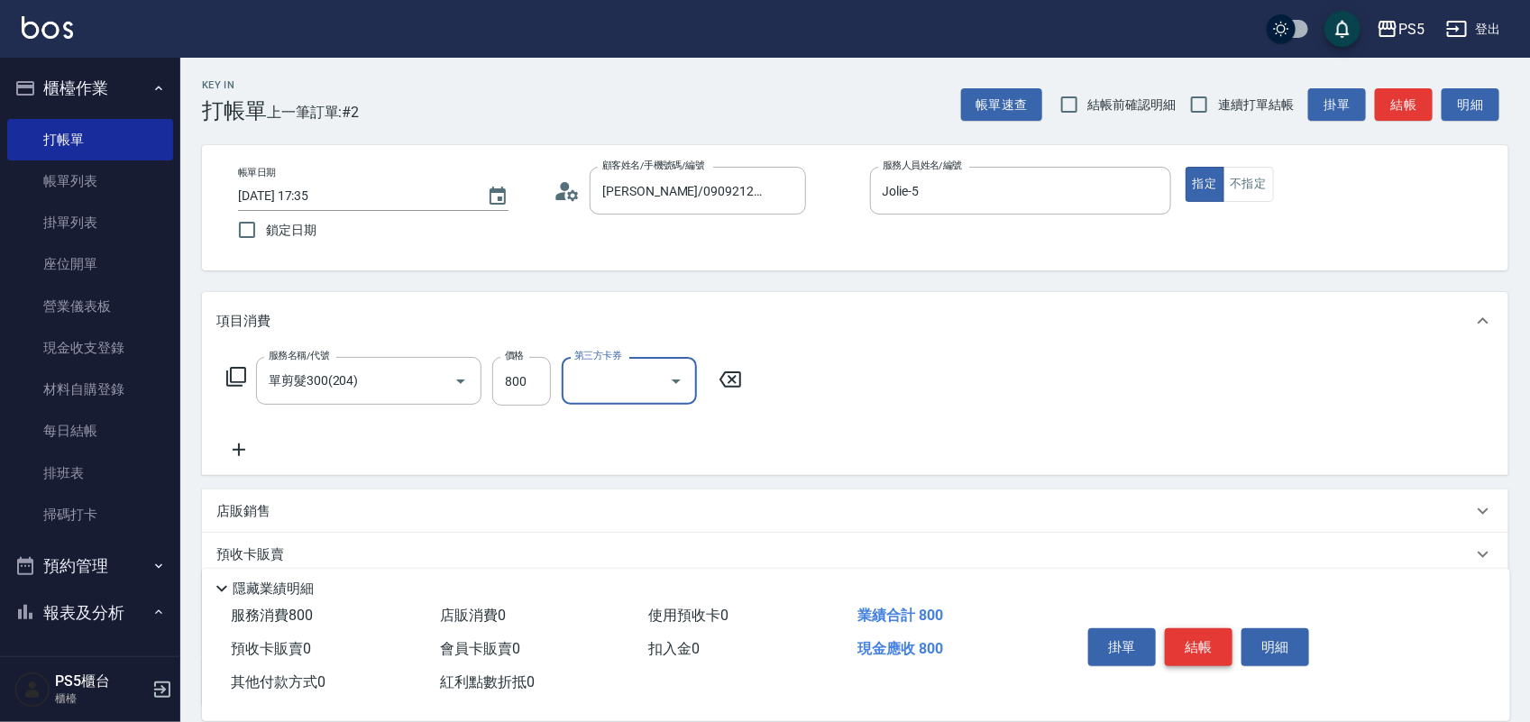
click at [1205, 631] on button "結帳" at bounding box center [1199, 647] width 68 height 38
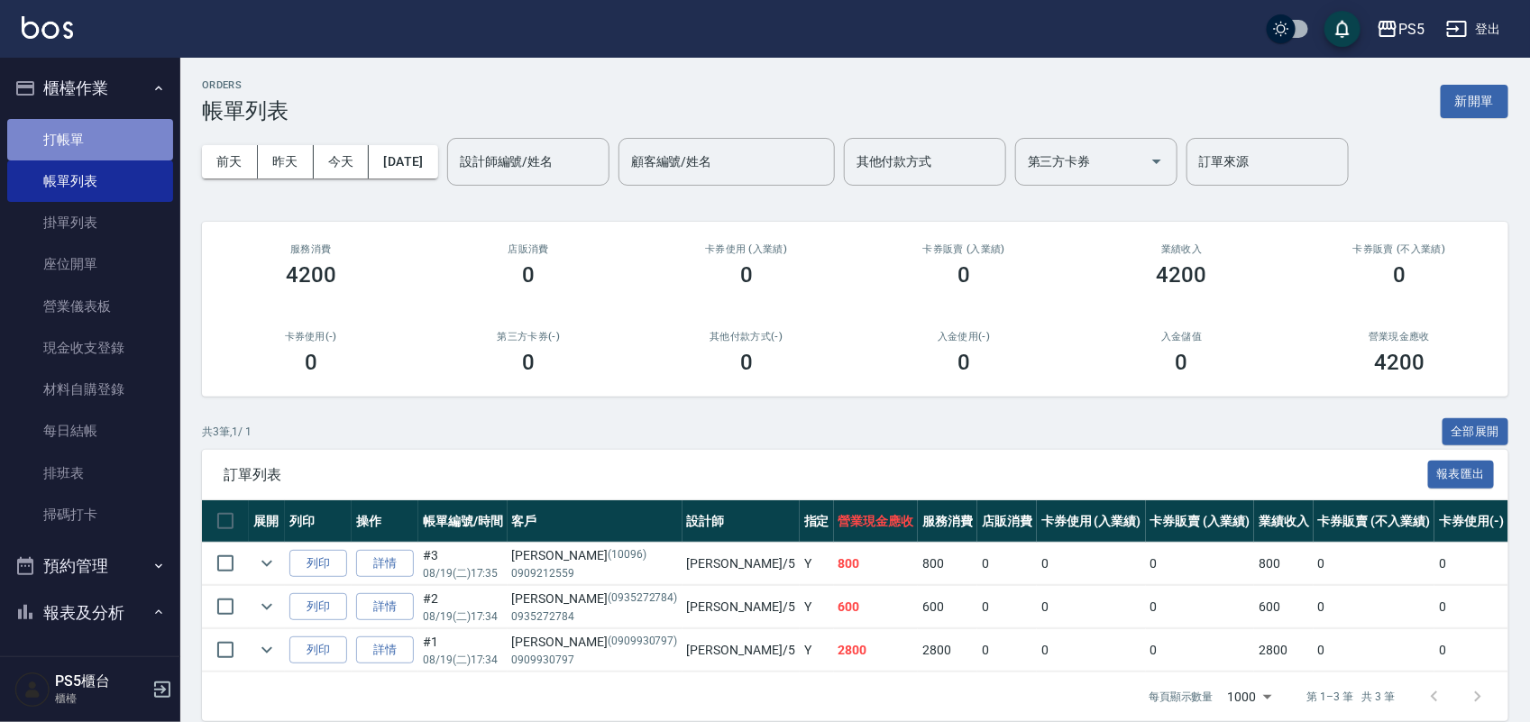
click at [105, 141] on link "打帳單" at bounding box center [90, 139] width 166 height 41
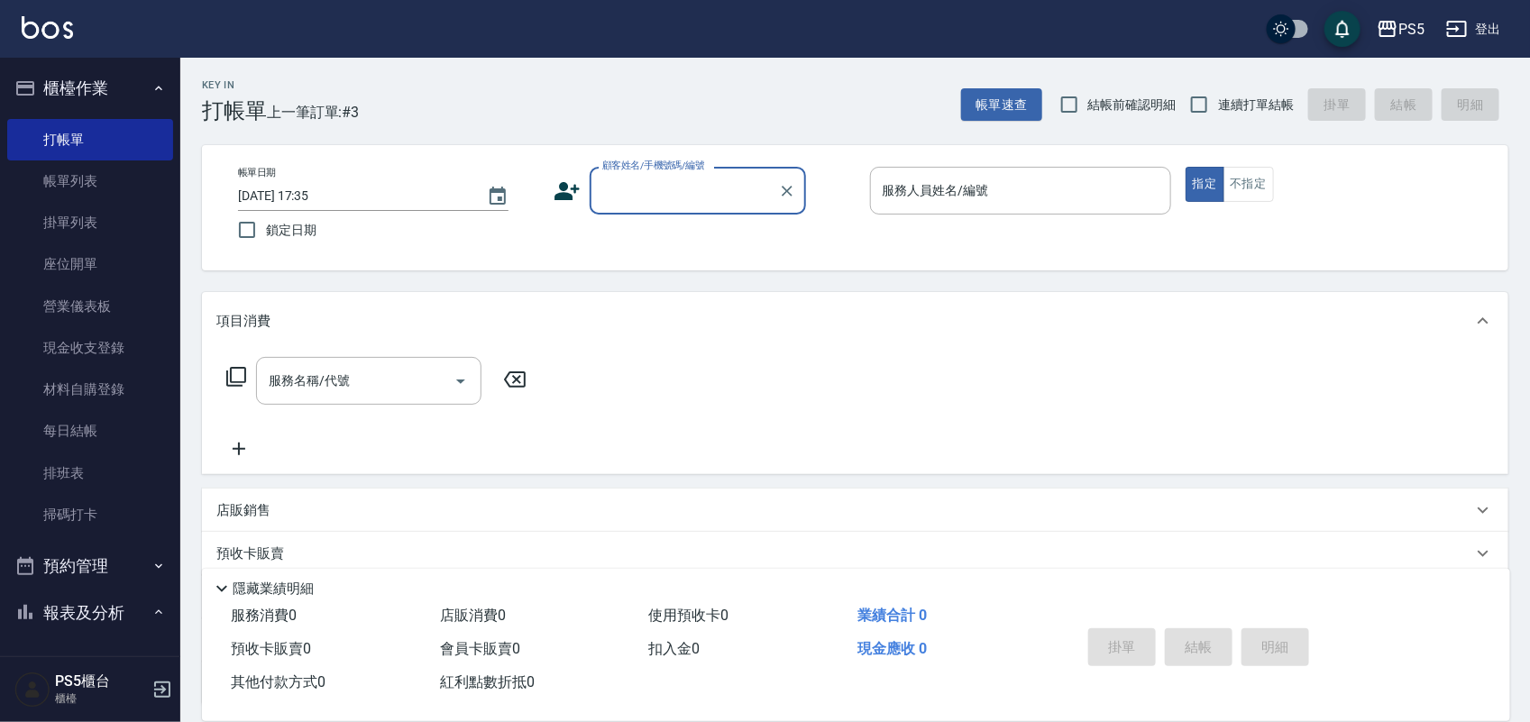
click at [617, 196] on input "顧客姓名/手機號碼/編號" at bounding box center [684, 191] width 173 height 32
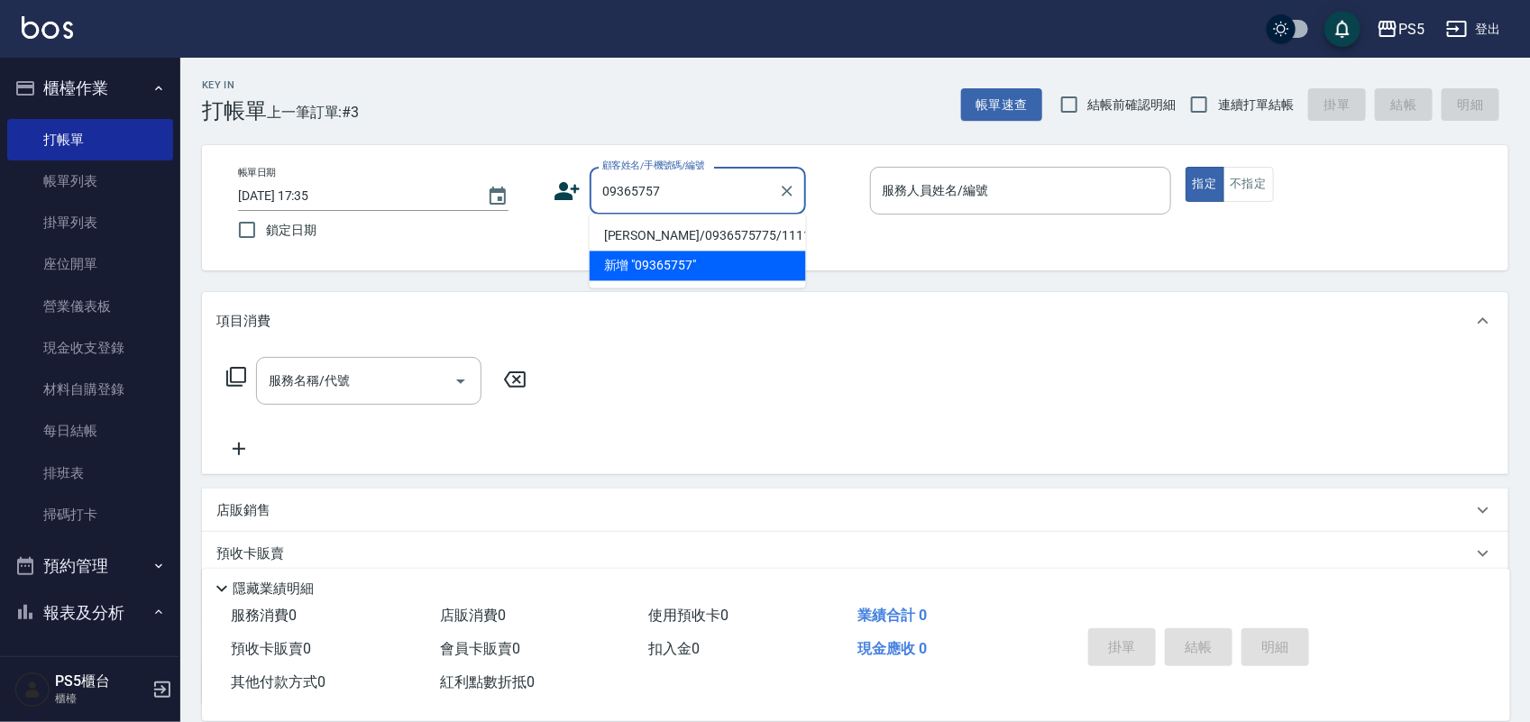
click at [695, 245] on li "[PERSON_NAME]/0936575775/11110" at bounding box center [698, 237] width 216 height 30
type input "[PERSON_NAME]/0936575775/11110"
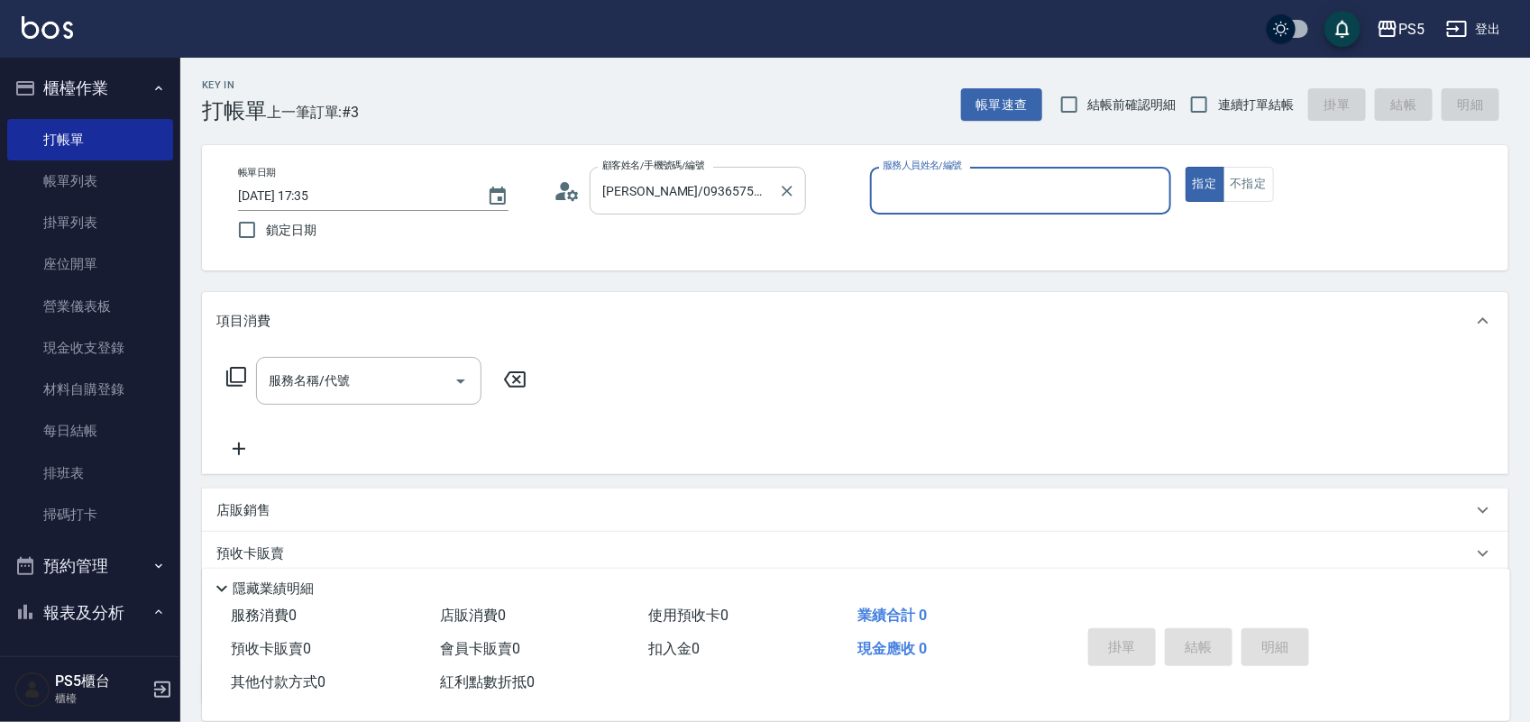
type input "Jolie-5"
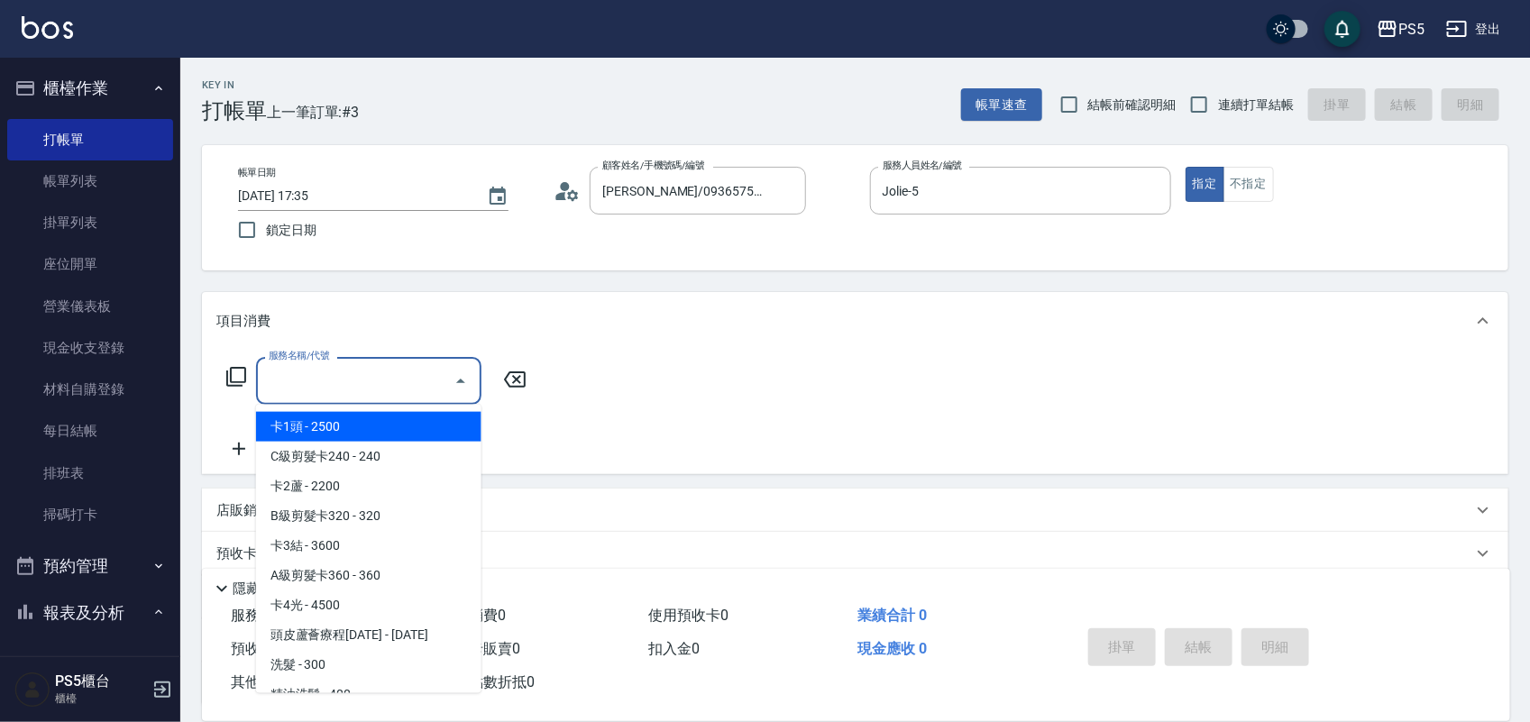
click at [326, 366] on div "服務名稱/代號 服務名稱/代號" at bounding box center [368, 381] width 225 height 48
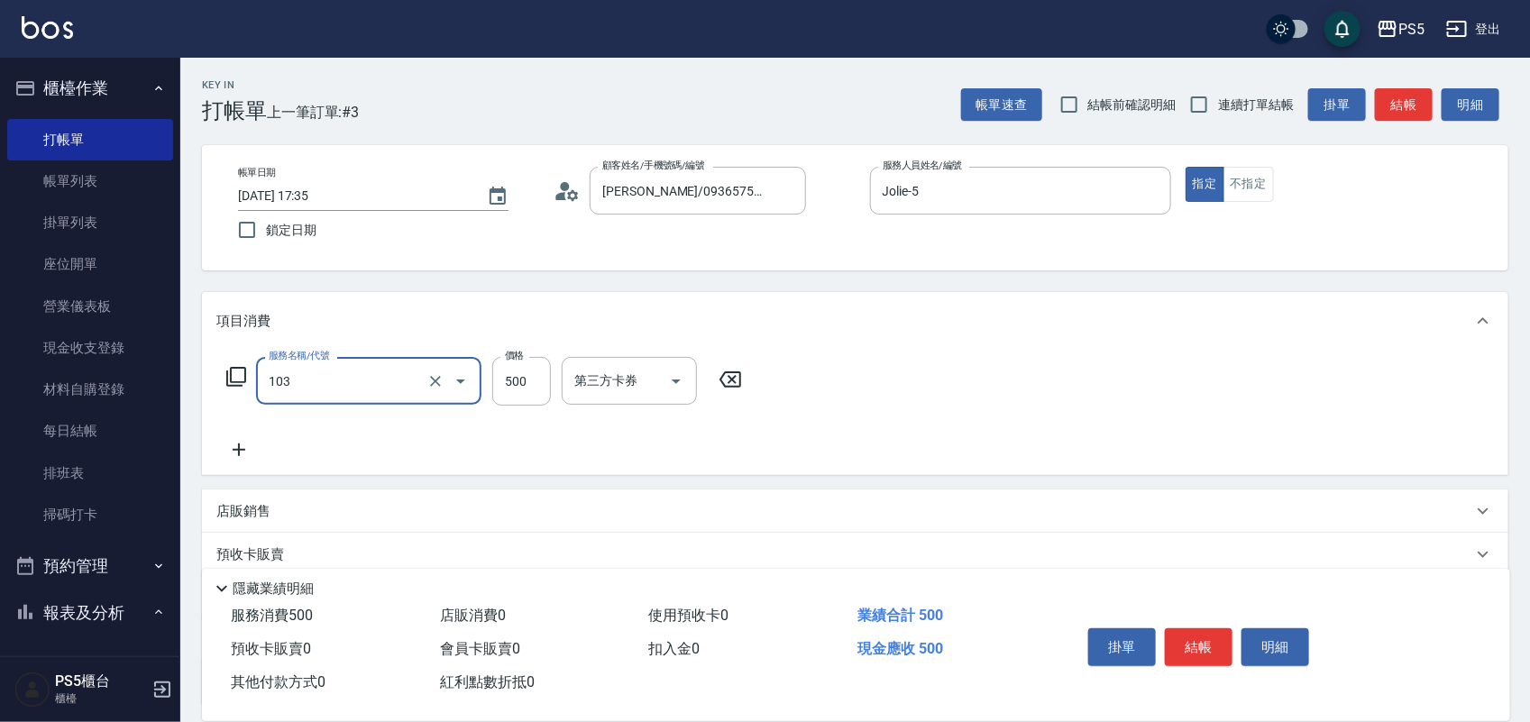
type input "B級洗剪500(103)"
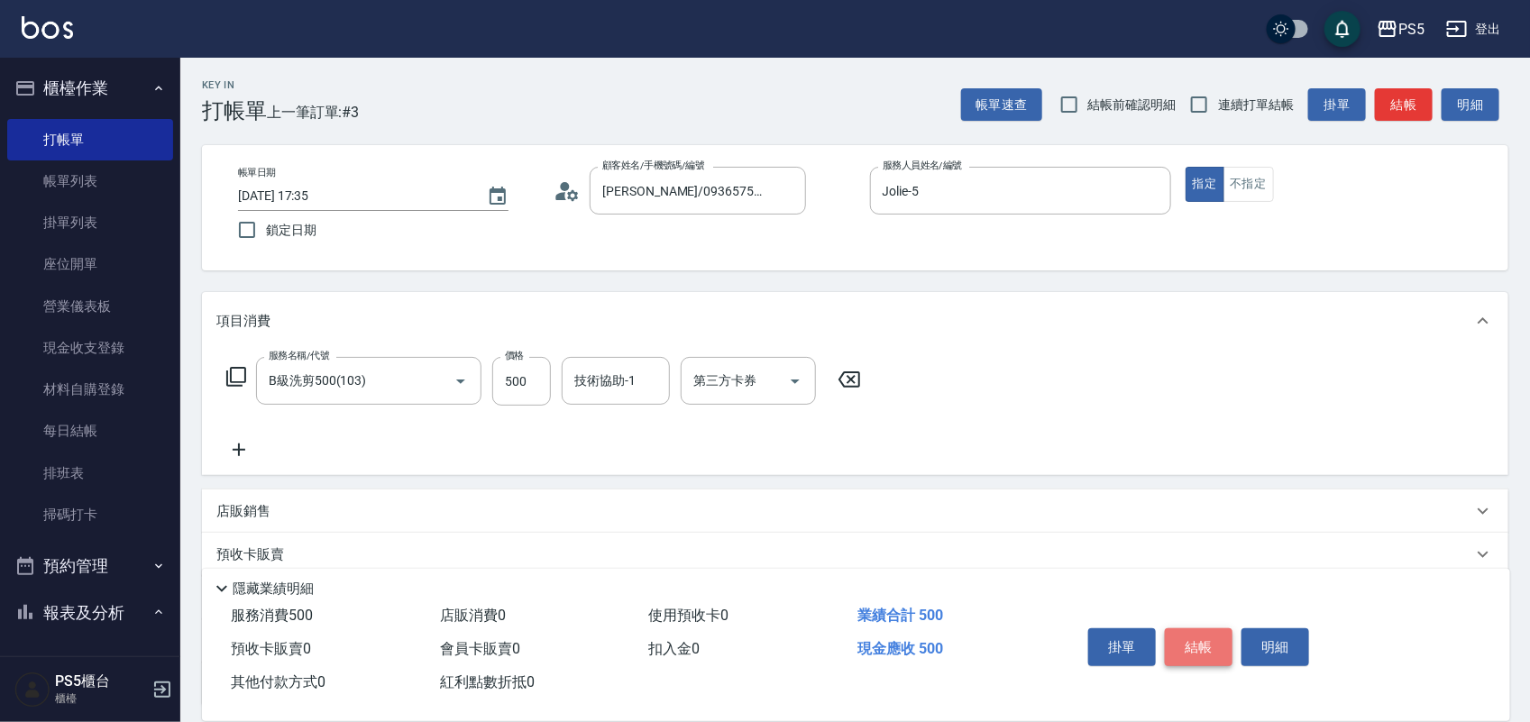
click at [1214, 645] on button "結帳" at bounding box center [1199, 647] width 68 height 38
